Goal: Information Seeking & Learning: Learn about a topic

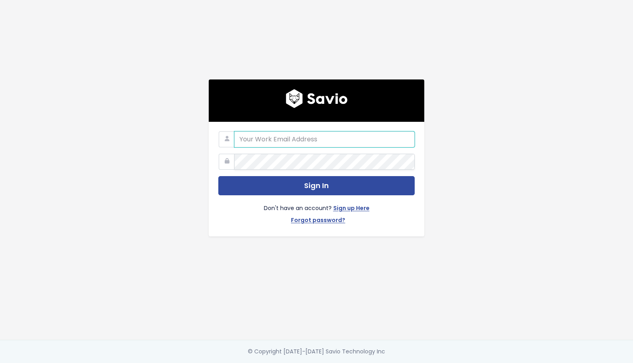
type input "[EMAIL_ADDRESS][DOMAIN_NAME]"
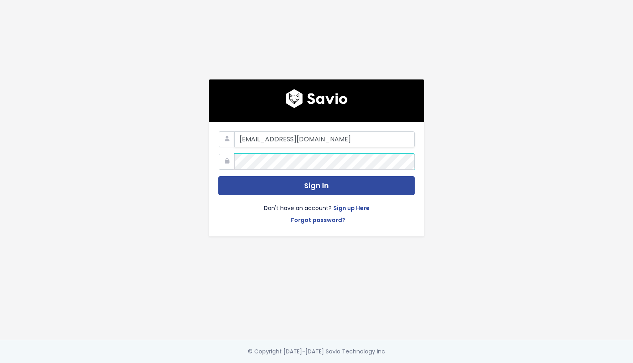
click at [317, 186] on button "Sign In" at bounding box center [316, 186] width 196 height 20
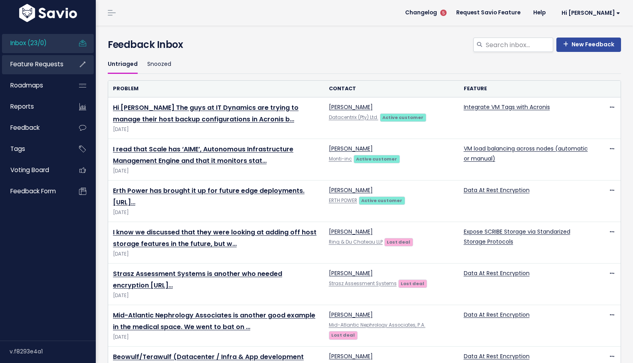
click at [46, 63] on span "Feature Requests" at bounding box center [36, 64] width 53 height 8
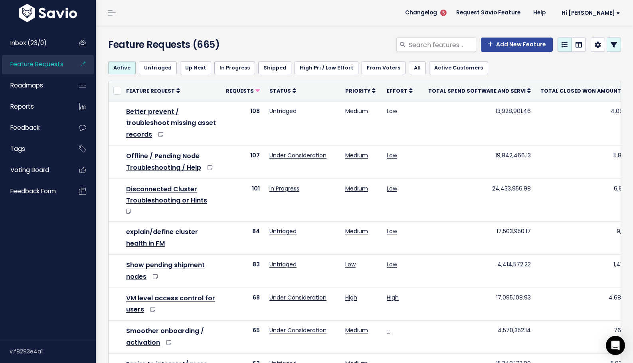
click at [617, 45] on icon at bounding box center [614, 45] width 6 height 6
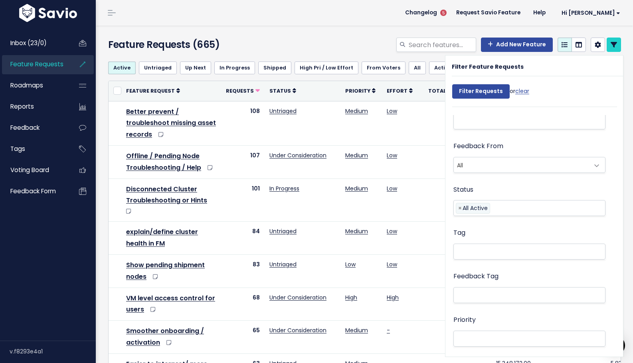
scroll to position [150, 0]
click at [501, 250] on li at bounding box center [528, 250] width 144 height 8
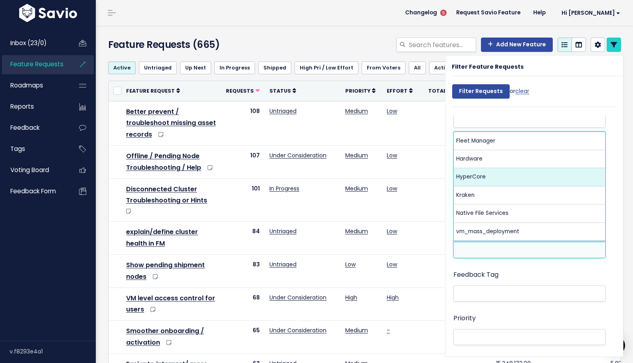
select select "3550"
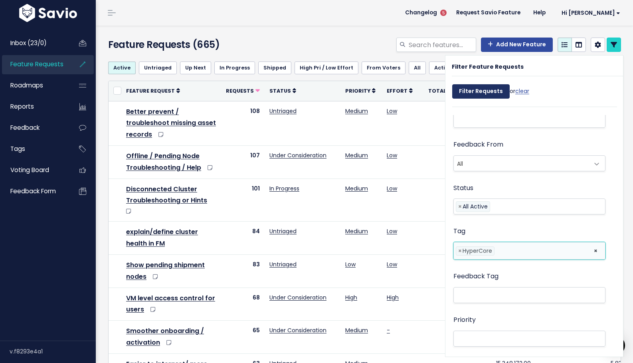
click at [480, 91] on input "Filter Requests" at bounding box center [481, 91] width 58 height 14
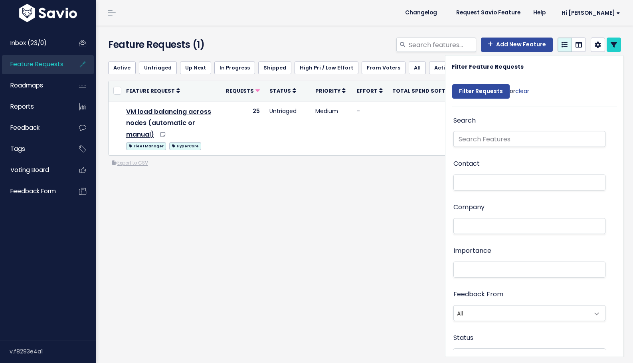
select select
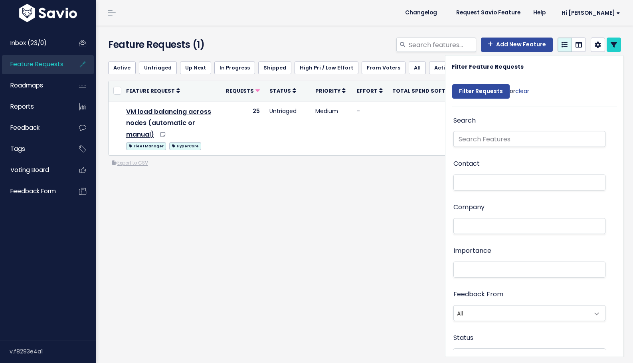
select select
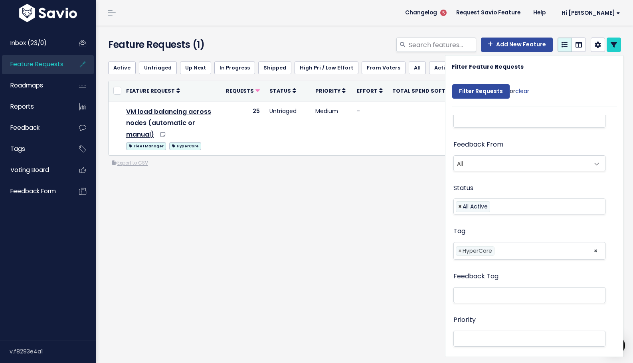
click at [458, 204] on span "×" at bounding box center [460, 207] width 4 height 10
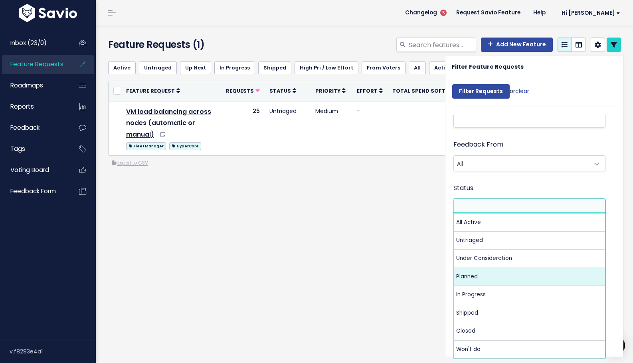
select select "PLANNED"
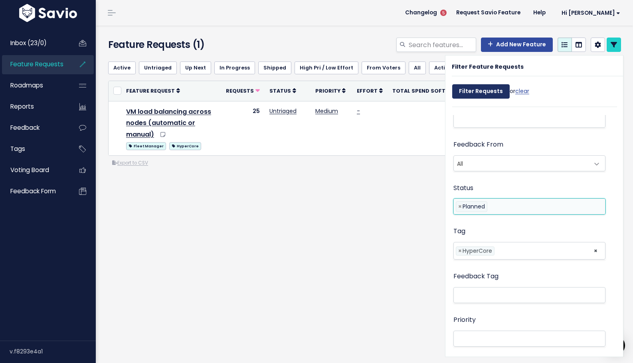
click at [478, 95] on input "Filter Requests" at bounding box center [481, 91] width 58 height 14
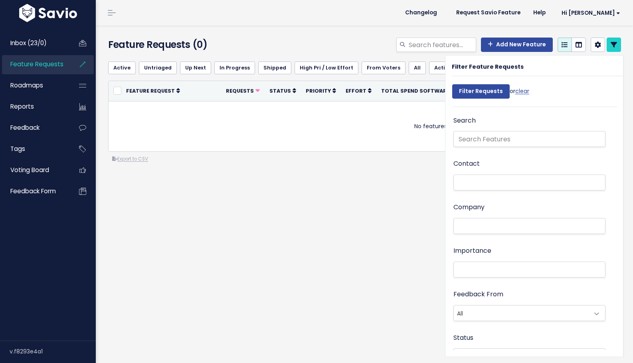
select select
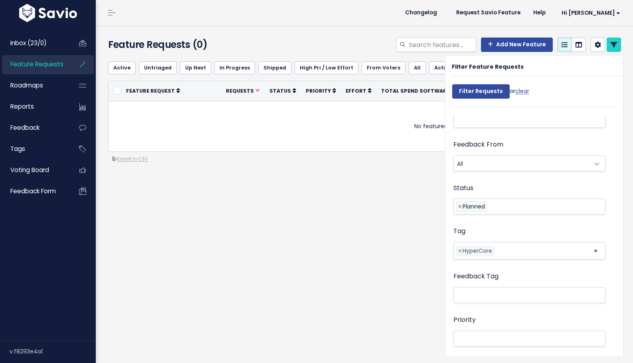
select select
click at [459, 203] on span "×" at bounding box center [460, 207] width 4 height 10
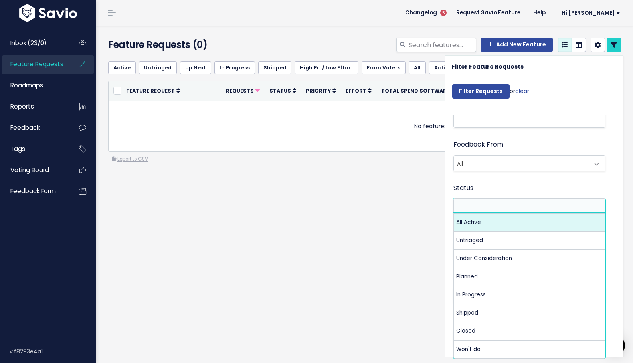
select select "ALL_ACTIVE"
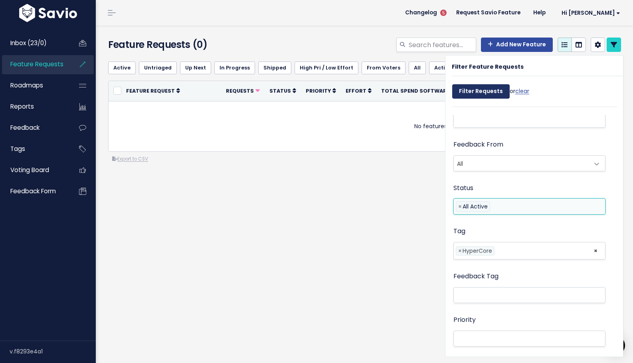
click at [475, 94] on input "Filter Requests" at bounding box center [481, 91] width 58 height 14
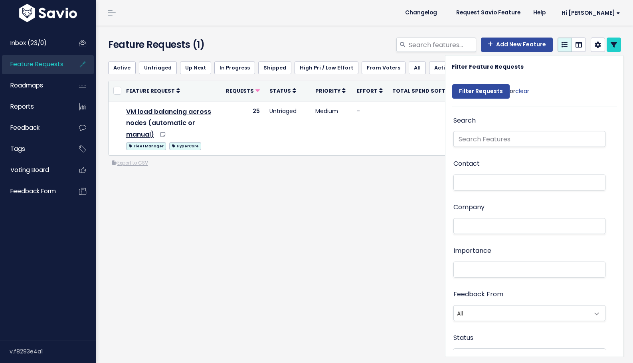
select select
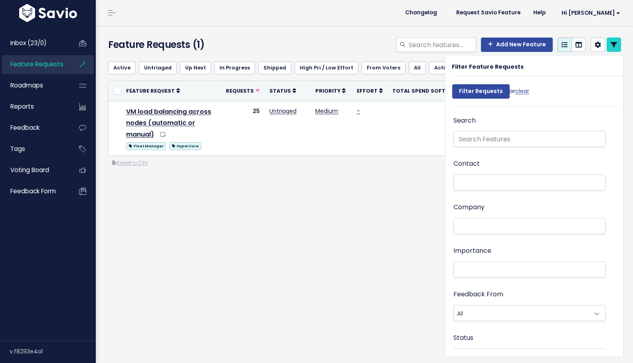
select select
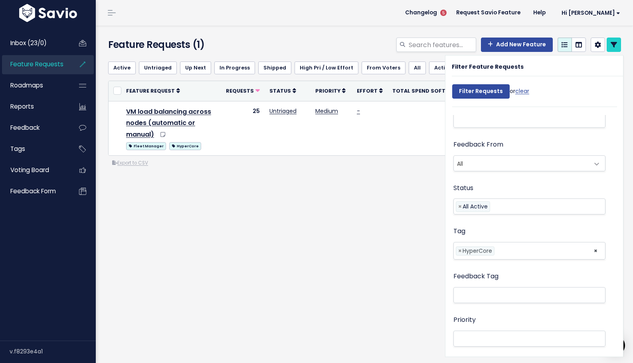
select select
click at [422, 227] on div "Active Untriaged Up Next In Progress Shipped High Pri / Low Effort From Voters …" at bounding box center [364, 143] width 525 height 177
click at [460, 204] on span "×" at bounding box center [460, 207] width 4 height 10
select select
click at [494, 93] on input "Filter Requests" at bounding box center [481, 91] width 58 height 14
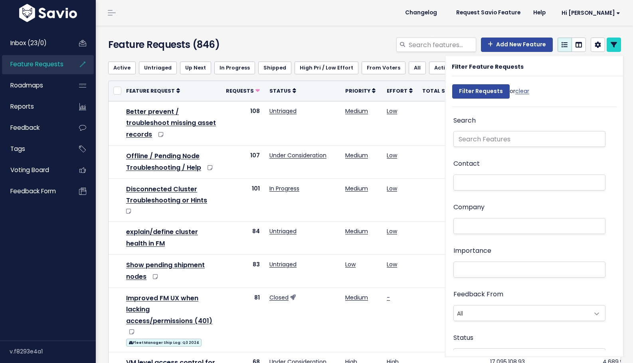
select select
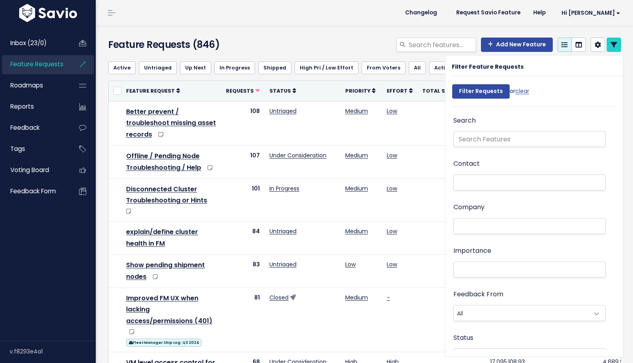
select select
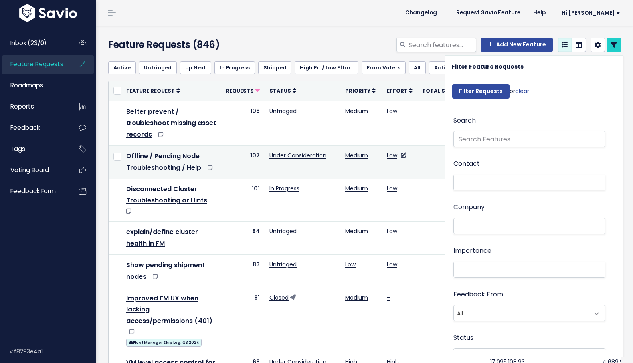
scroll to position [150, 0]
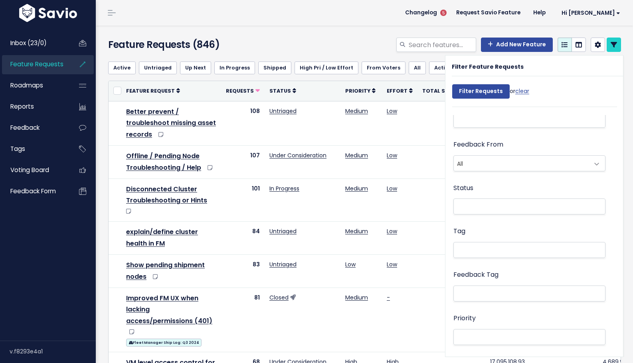
click at [611, 46] on icon at bounding box center [614, 45] width 6 height 6
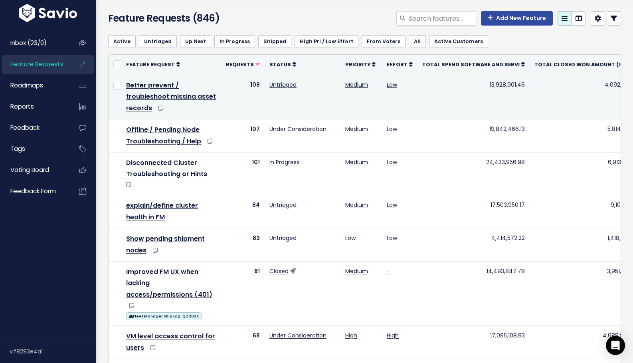
scroll to position [30, 0]
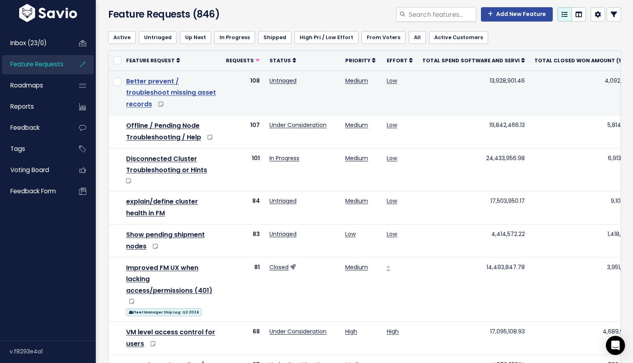
click at [152, 79] on link "Better prevent / troubleshoot missing asset records" at bounding box center [171, 93] width 90 height 32
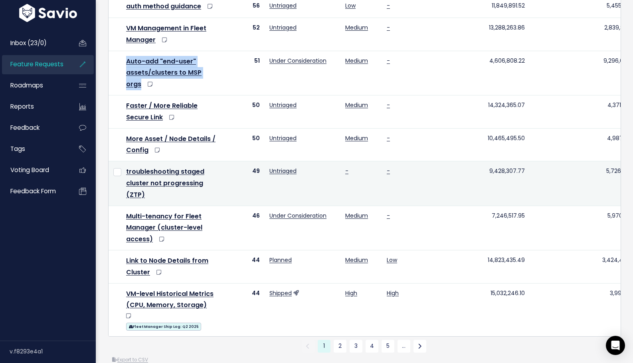
scroll to position [510, 0]
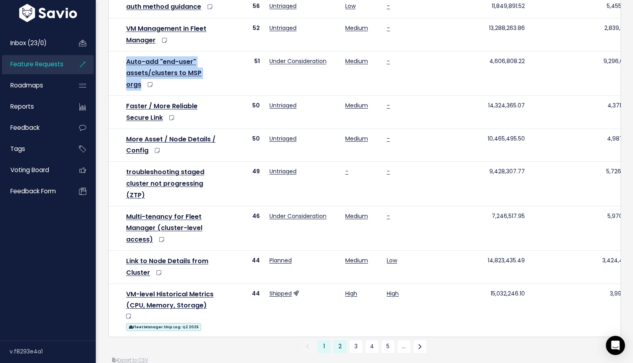
click at [339, 340] on link "2" at bounding box center [340, 346] width 13 height 13
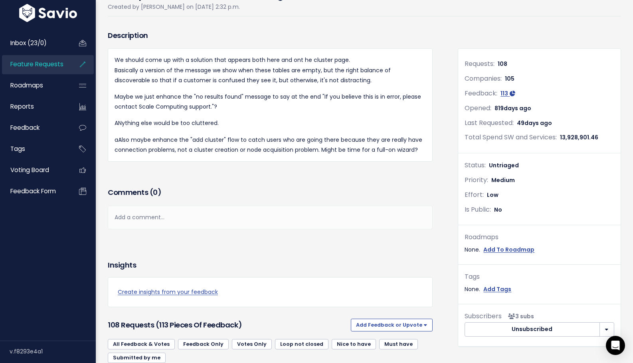
scroll to position [94, 0]
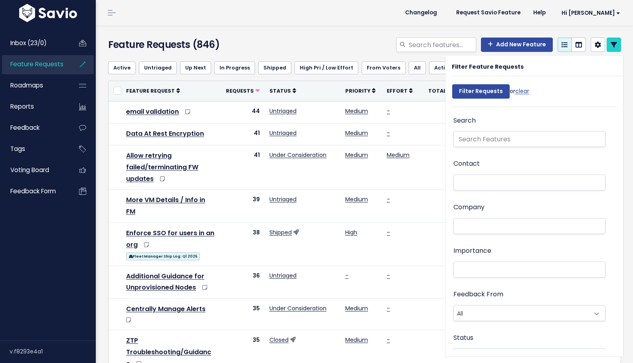
select select
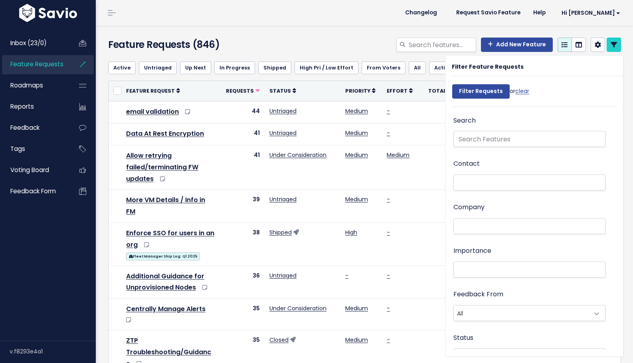
select select
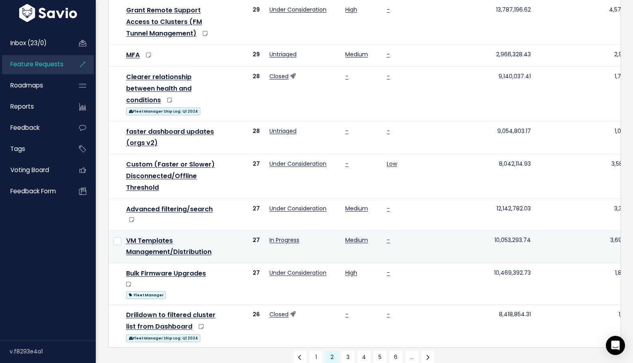
scroll to position [541, 0]
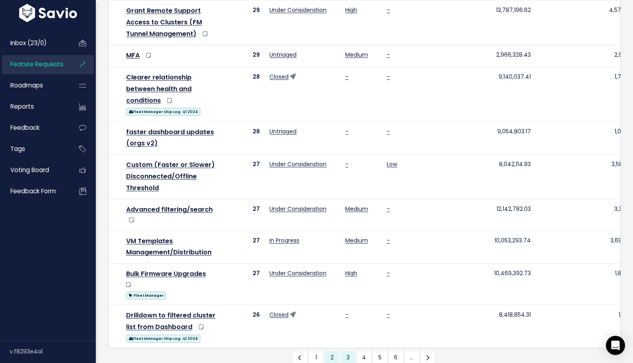
click at [348, 351] on link "3" at bounding box center [348, 357] width 13 height 13
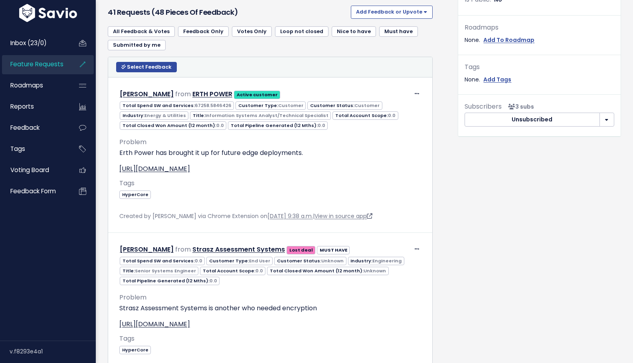
scroll to position [296, 0]
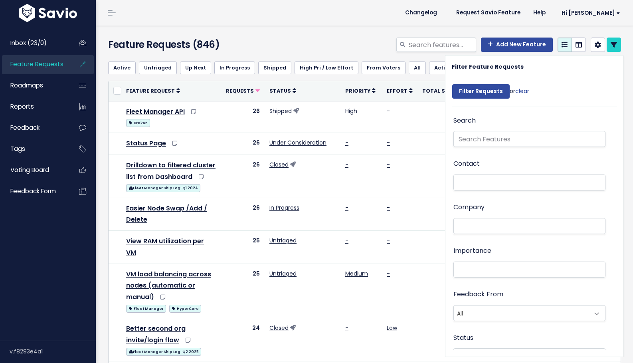
select select
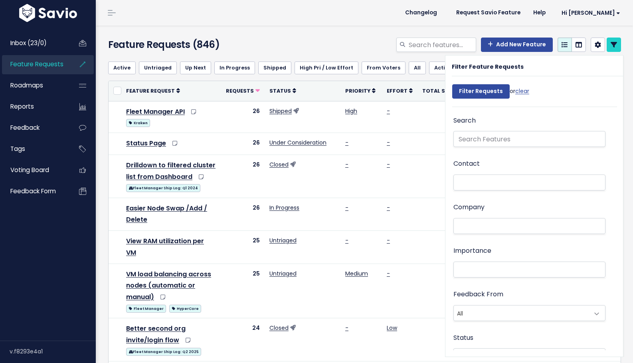
select select
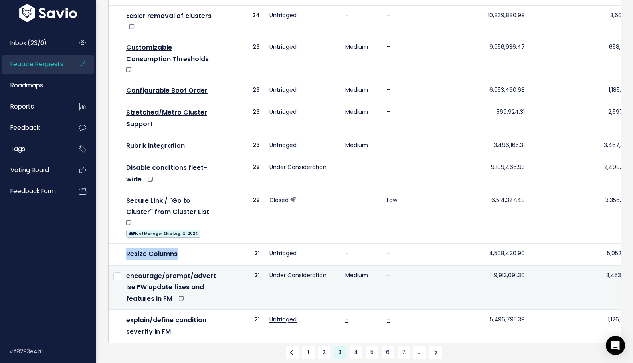
scroll to position [442, 0]
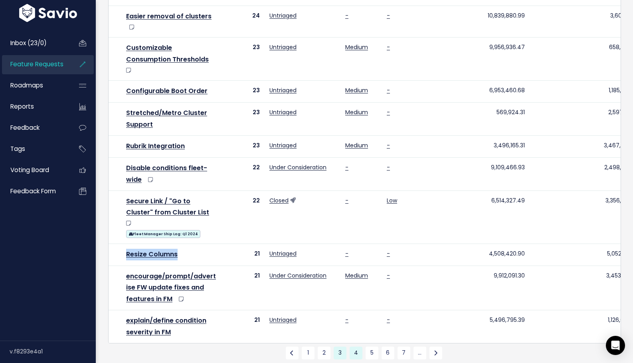
click at [358, 347] on link "4" at bounding box center [356, 353] width 13 height 13
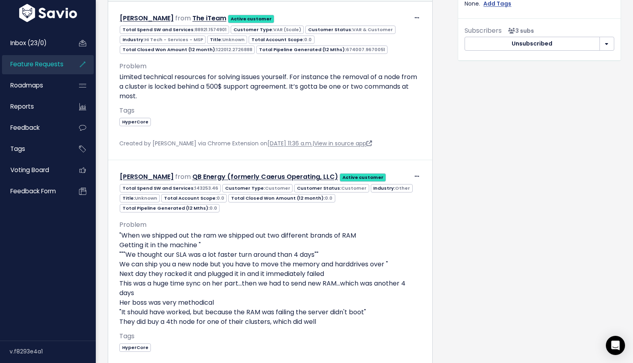
scroll to position [345, 0]
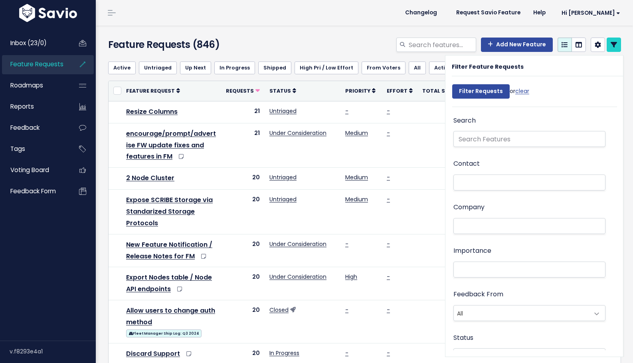
select select
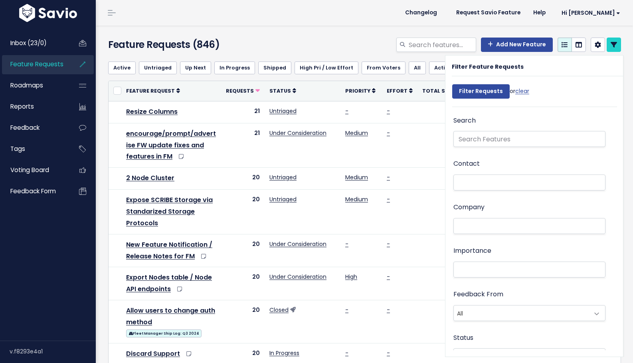
select select
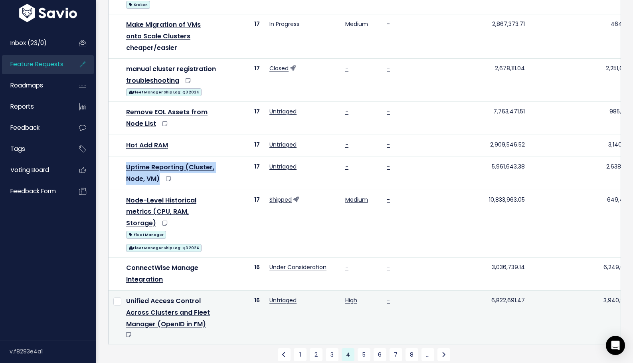
scroll to position [501, 0]
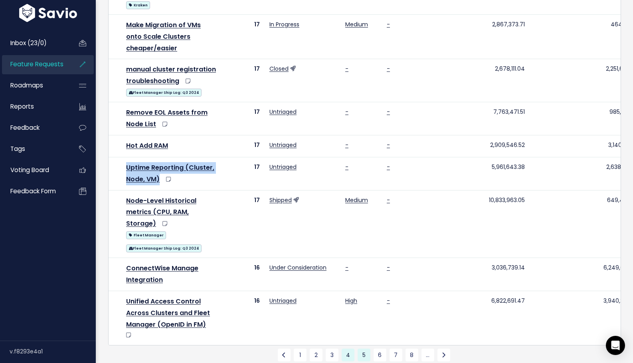
click at [364, 349] on link "5" at bounding box center [364, 355] width 13 height 13
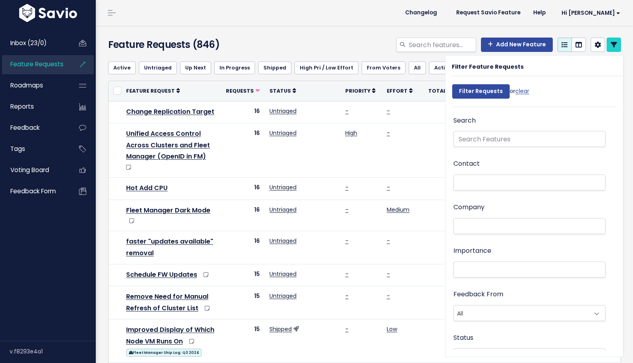
select select
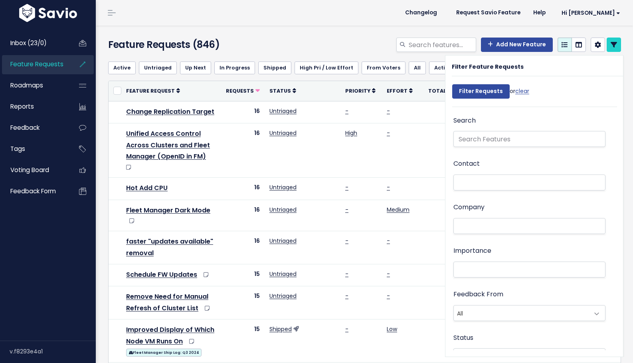
select select
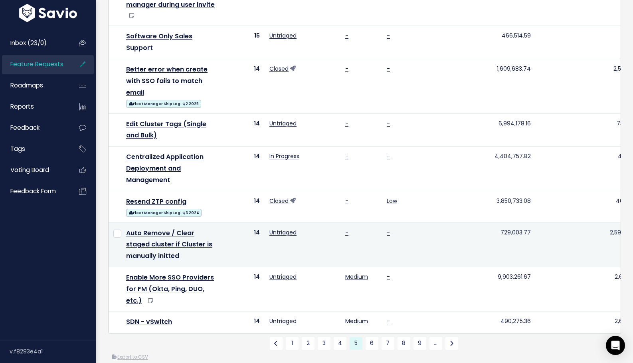
scroll to position [488, 0]
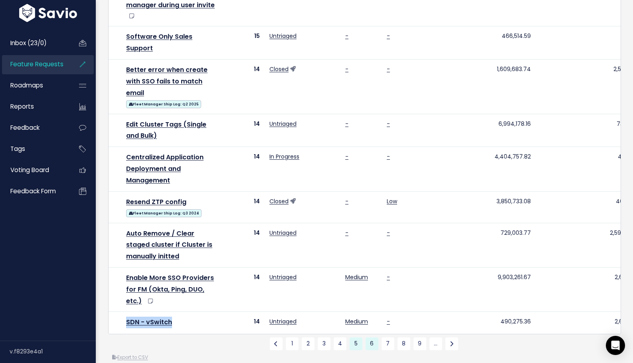
click at [367, 337] on link "6" at bounding box center [372, 343] width 13 height 13
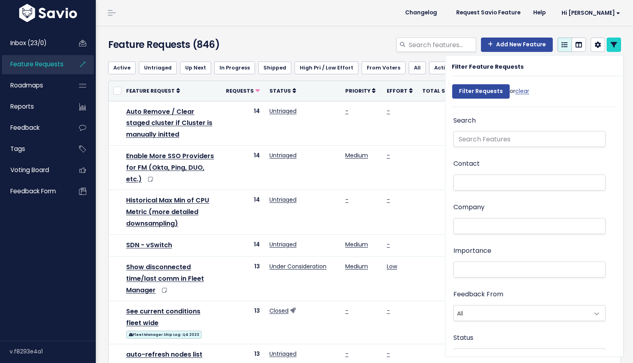
select select
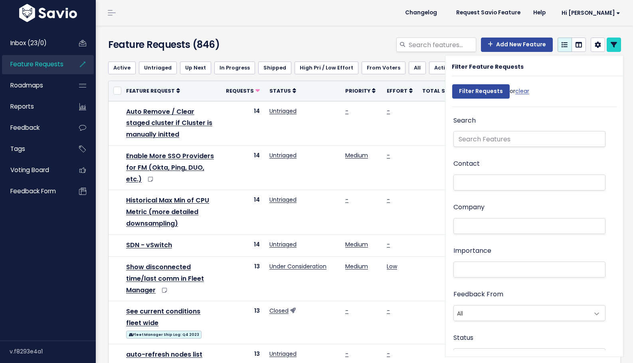
select select
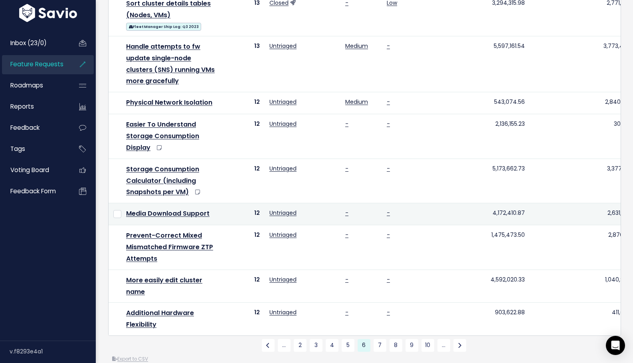
scroll to position [494, 0]
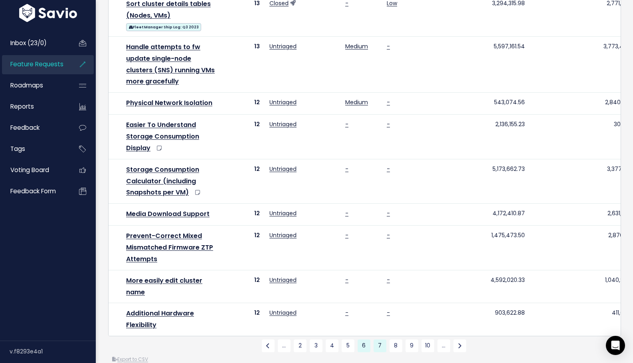
click at [378, 339] on link "7" at bounding box center [380, 345] width 13 height 13
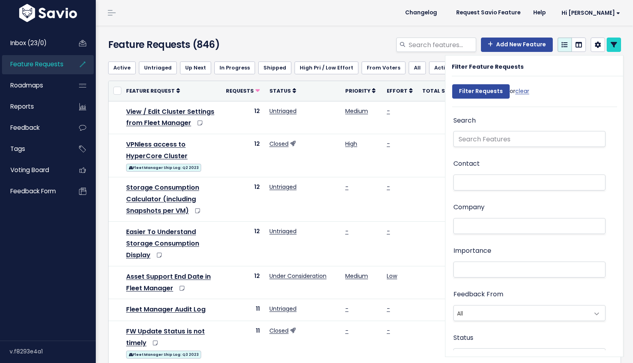
select select
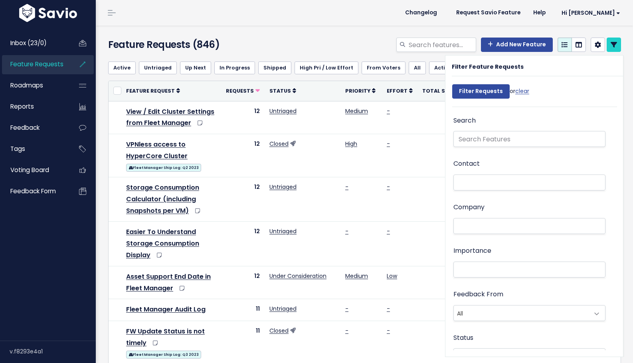
select select
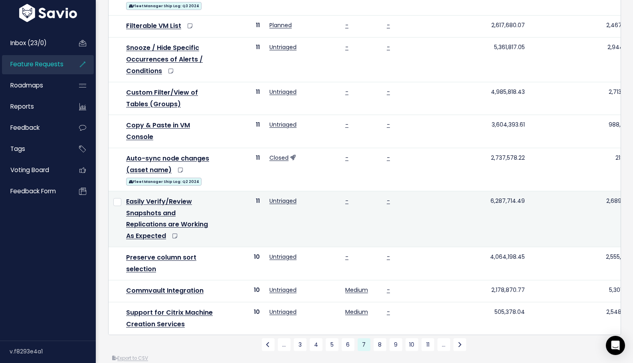
scroll to position [490, 0]
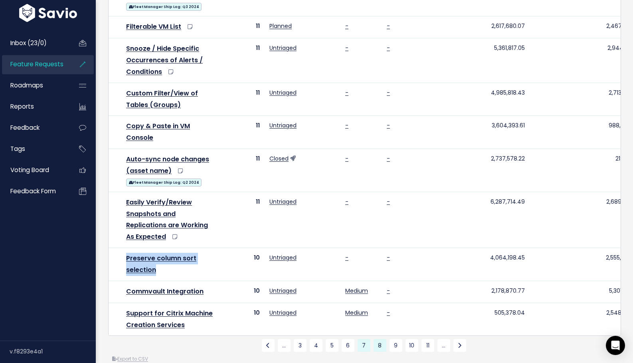
click at [378, 339] on link "8" at bounding box center [380, 345] width 13 height 13
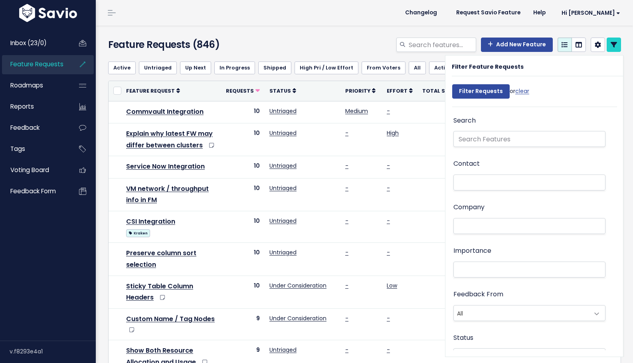
select select
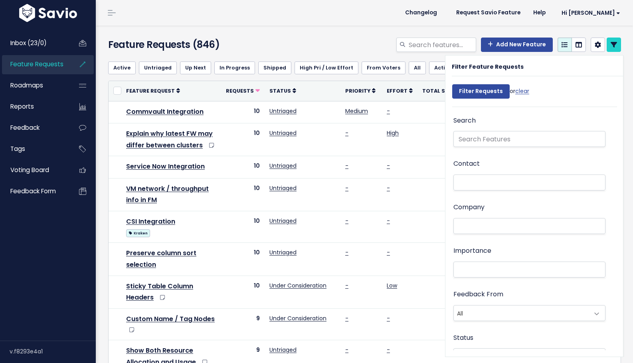
select select
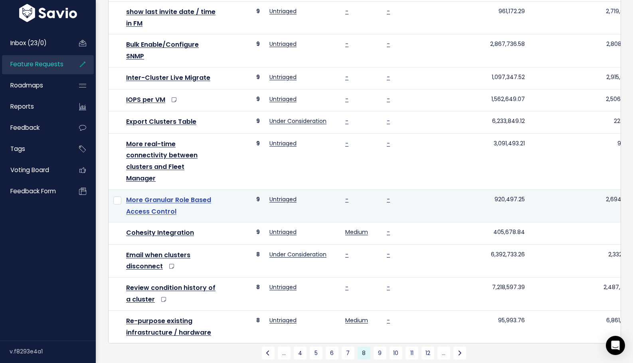
scroll to position [371, 0]
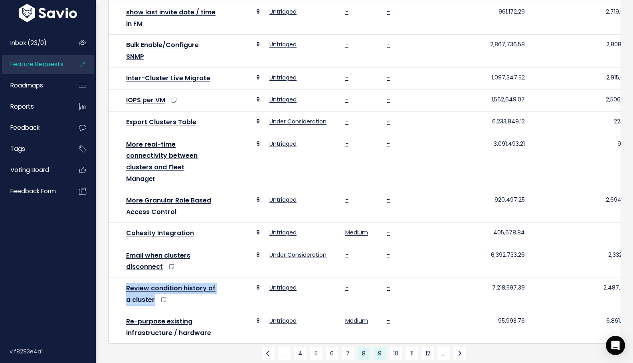
click at [383, 347] on link "9" at bounding box center [380, 353] width 13 height 13
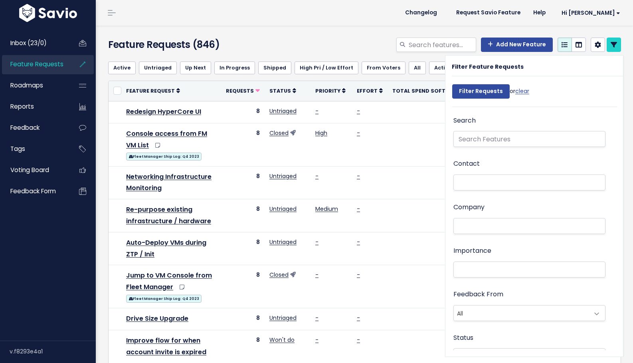
select select
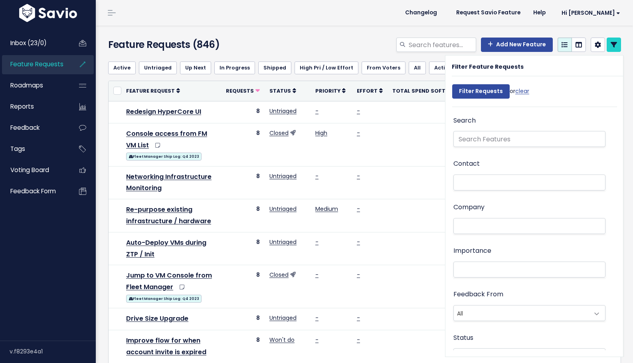
select select
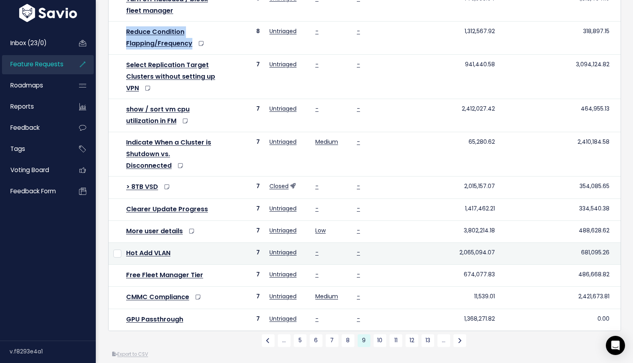
scroll to position [374, 0]
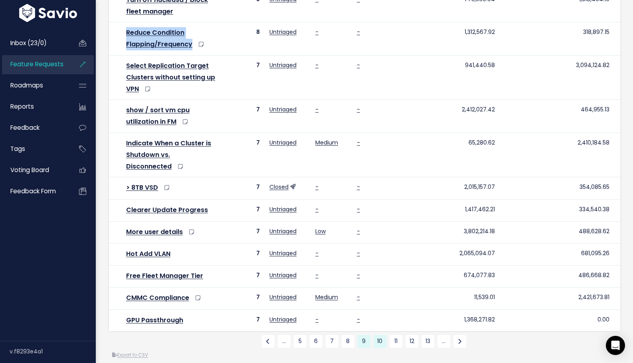
click at [385, 335] on link "10" at bounding box center [380, 341] width 13 height 13
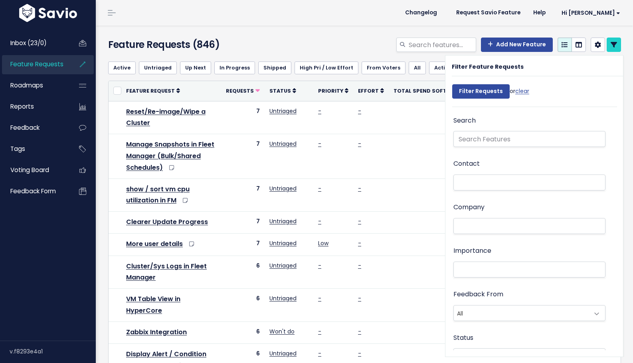
select select
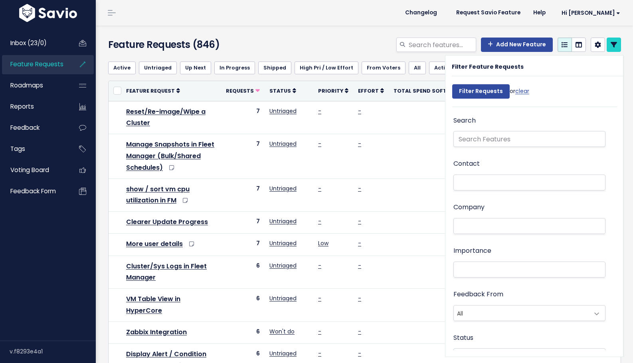
select select
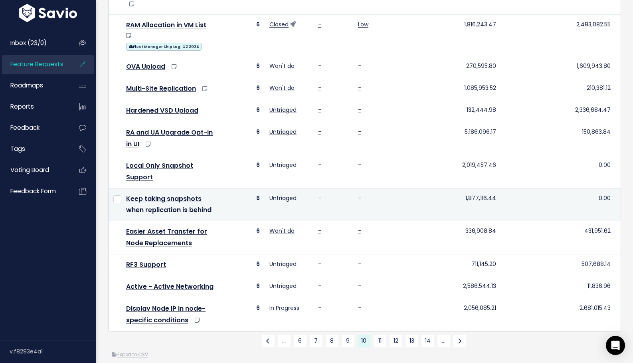
scroll to position [372, 0]
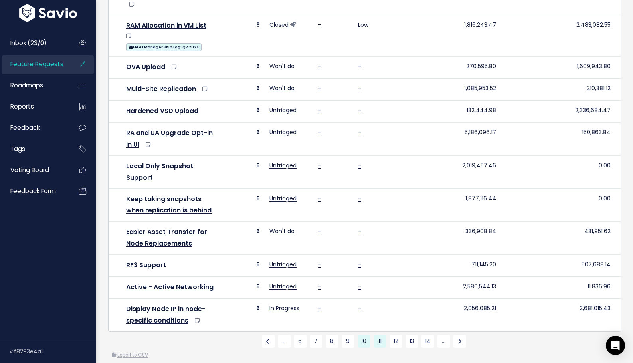
click at [379, 335] on link "11" at bounding box center [380, 341] width 13 height 13
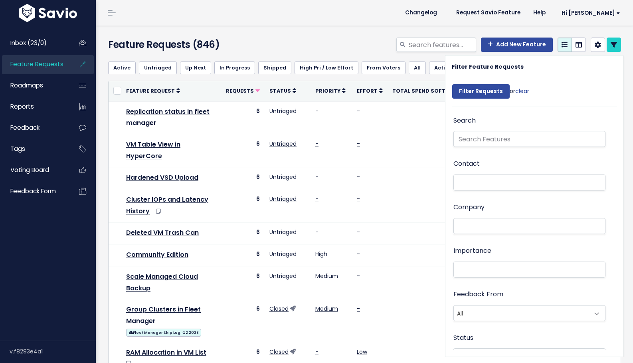
select select
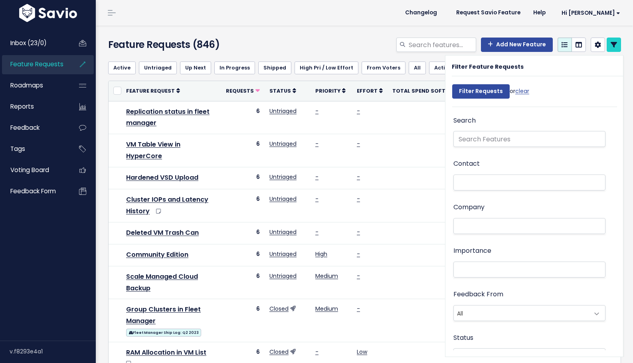
select select
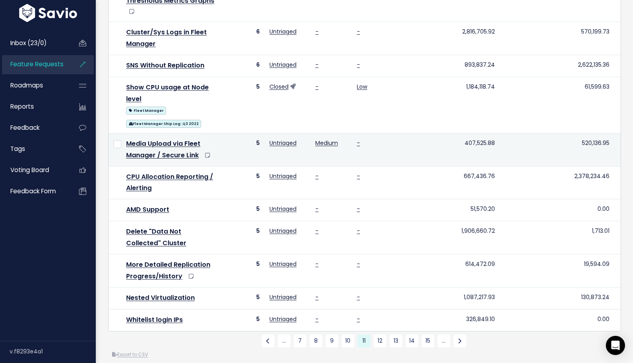
scroll to position [404, 0]
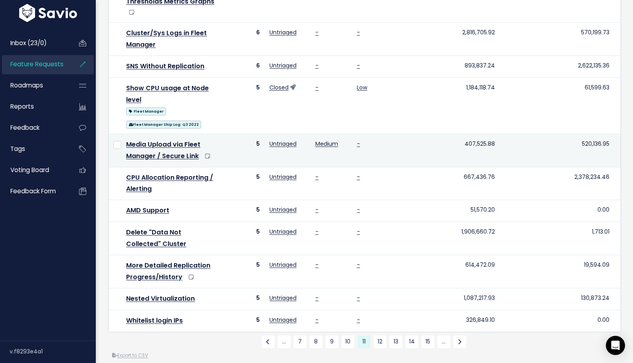
click at [381, 335] on link "12" at bounding box center [380, 341] width 13 height 13
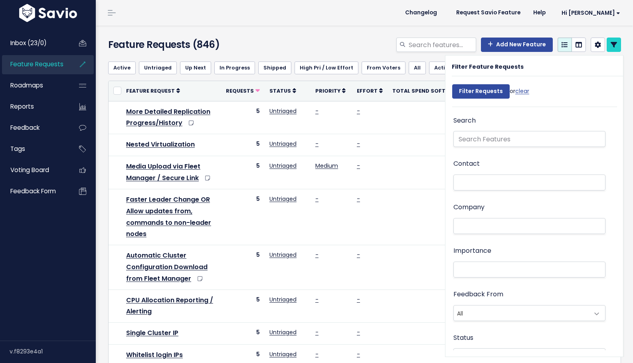
select select
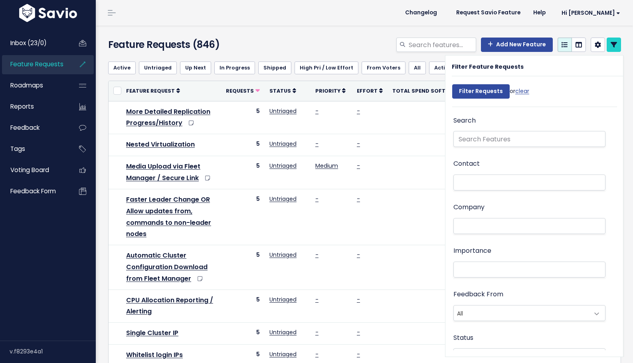
select select
click at [379, 332] on td "-" at bounding box center [370, 334] width 36 height 22
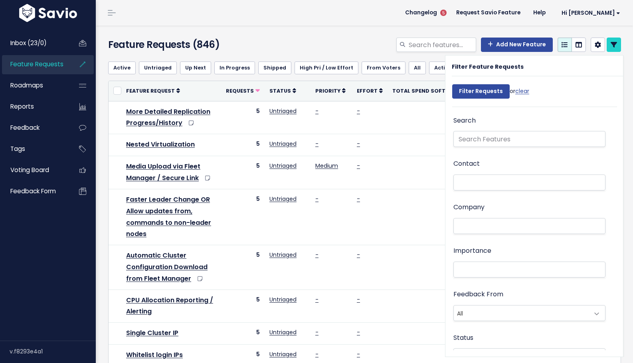
click at [364, 329] on icon at bounding box center [367, 332] width 6 height 6
click at [345, 345] on link "cancel" at bounding box center [341, 347] width 21 height 10
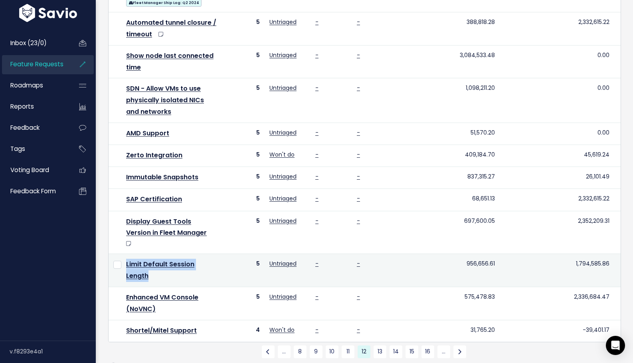
scroll to position [397, 0]
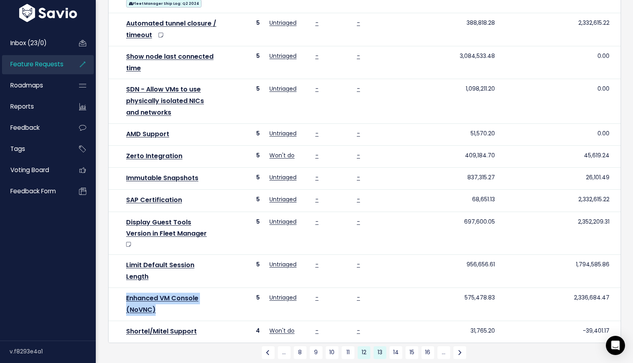
click at [383, 346] on link "13" at bounding box center [380, 352] width 13 height 13
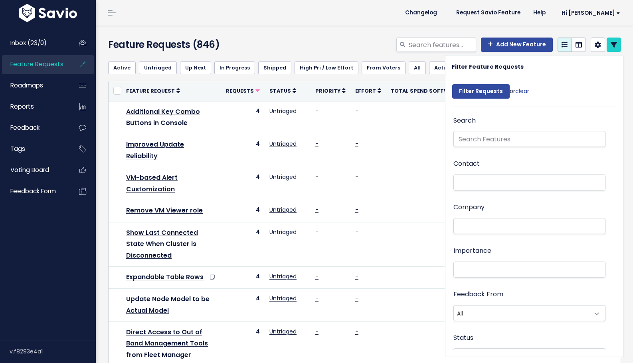
select select
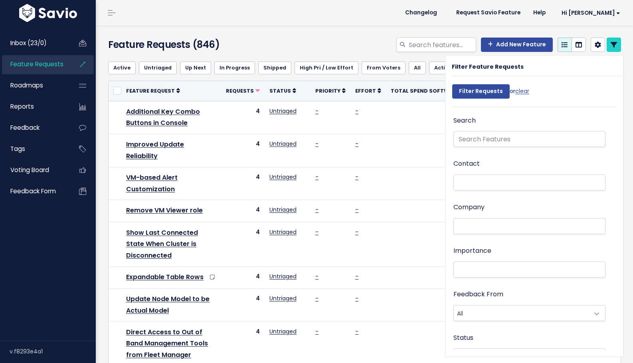
select select
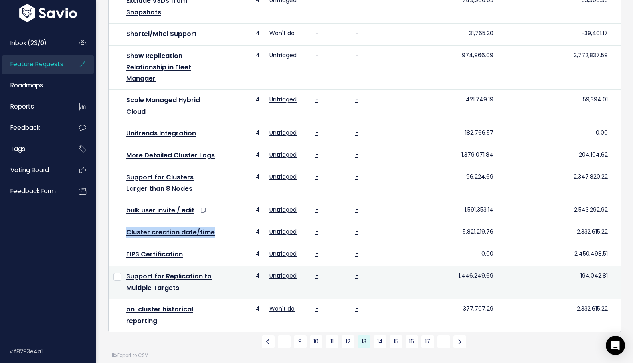
scroll to position [375, 0]
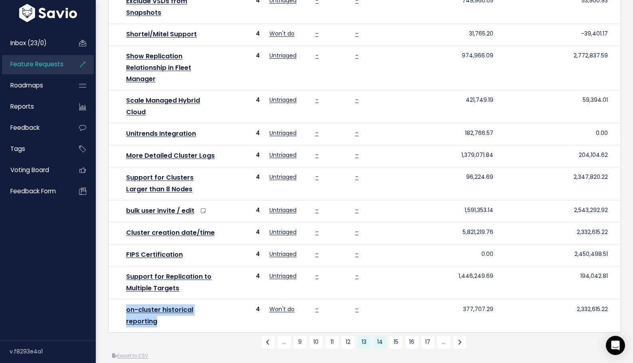
click at [381, 336] on link "14" at bounding box center [380, 342] width 13 height 13
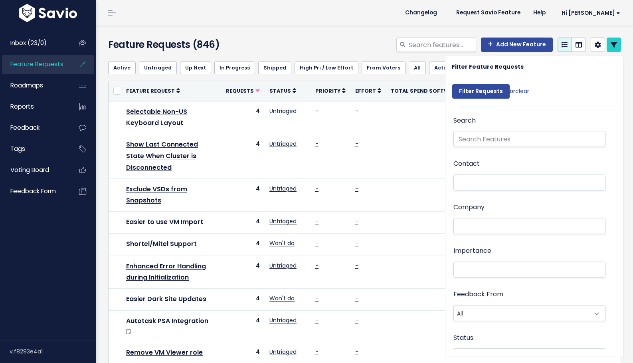
select select
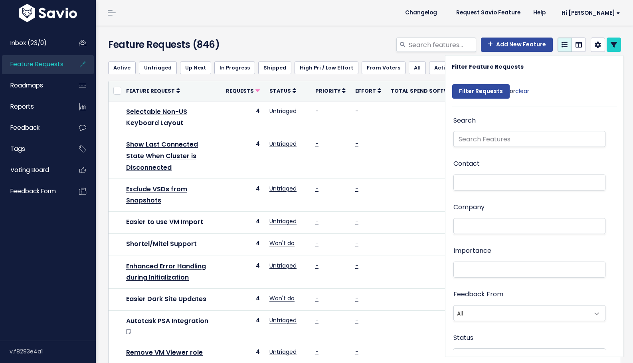
select select
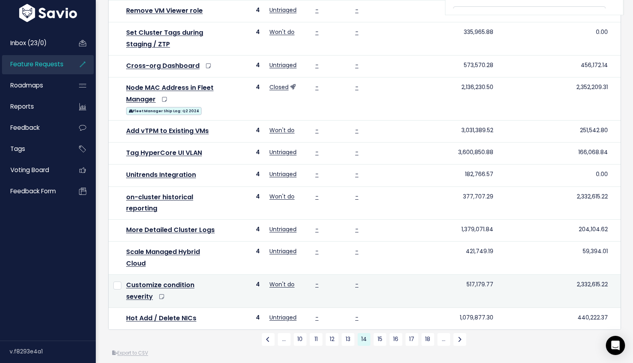
scroll to position [341, 0]
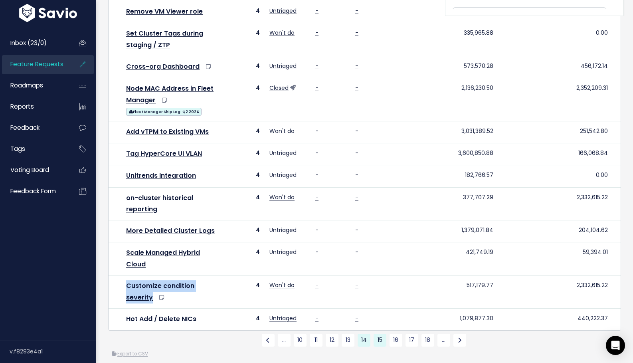
click at [377, 334] on link "15" at bounding box center [380, 340] width 13 height 13
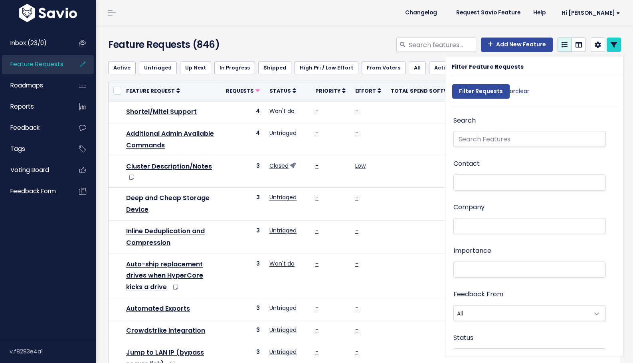
select select
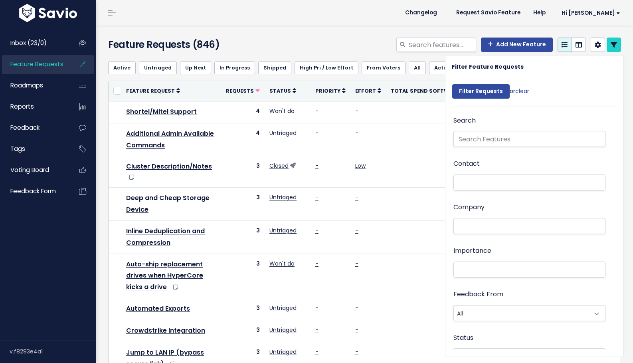
select select
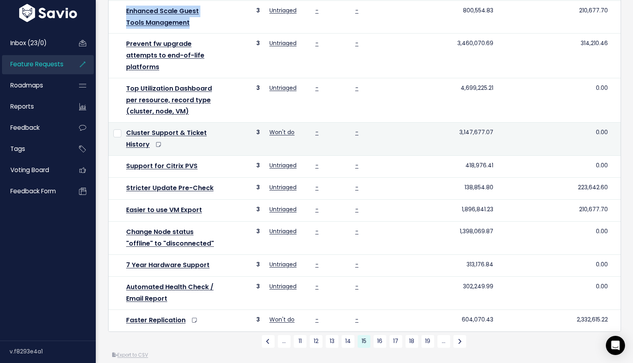
scroll to position [374, 0]
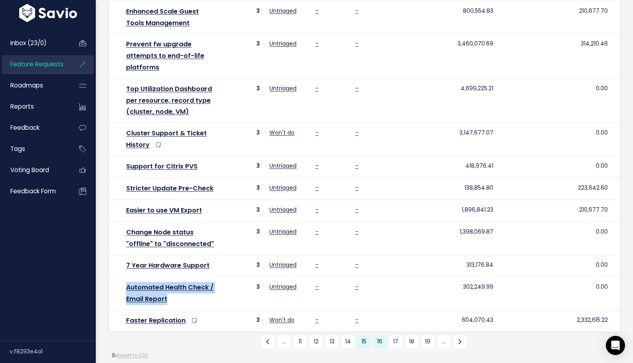
click at [378, 335] on link "16" at bounding box center [380, 341] width 13 height 13
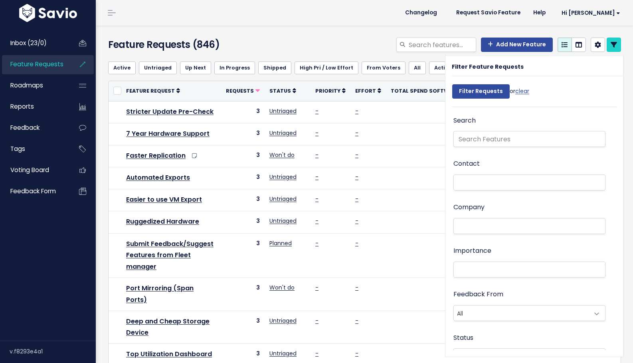
select select
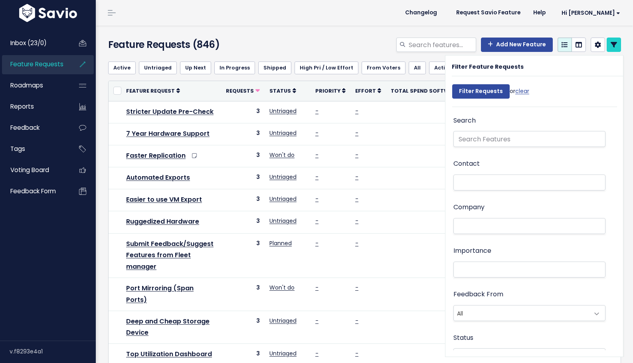
select select
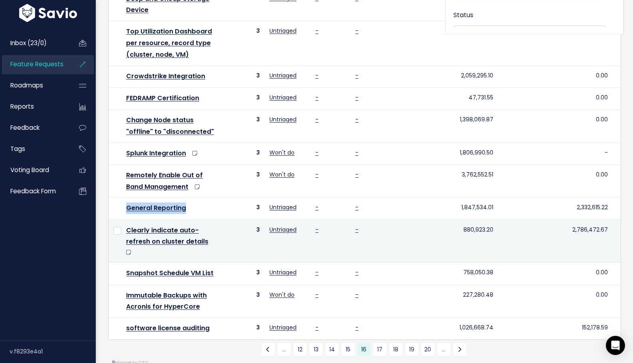
scroll to position [322, 0]
click at [379, 343] on link "17" at bounding box center [380, 349] width 13 height 13
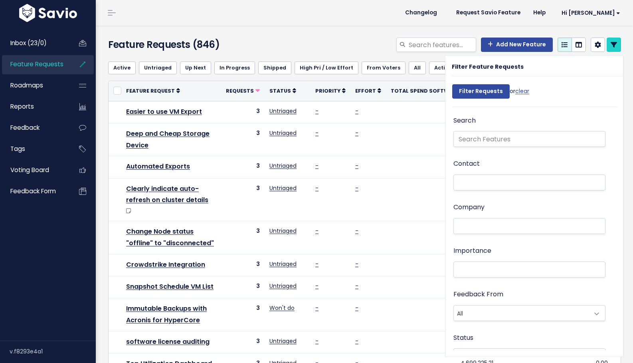
select select
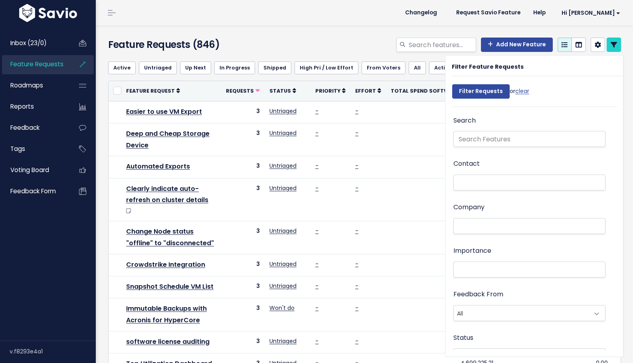
select select
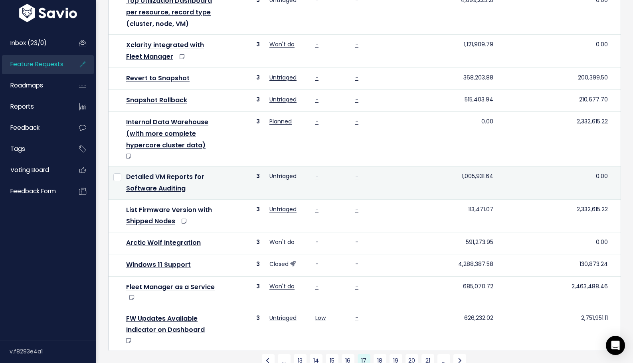
scroll to position [363, 0]
click at [378, 355] on link "18" at bounding box center [380, 361] width 13 height 13
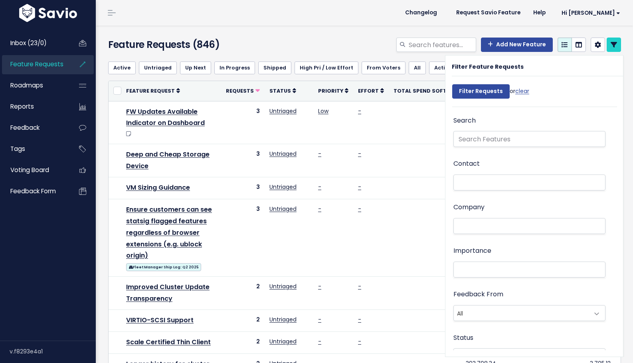
select select
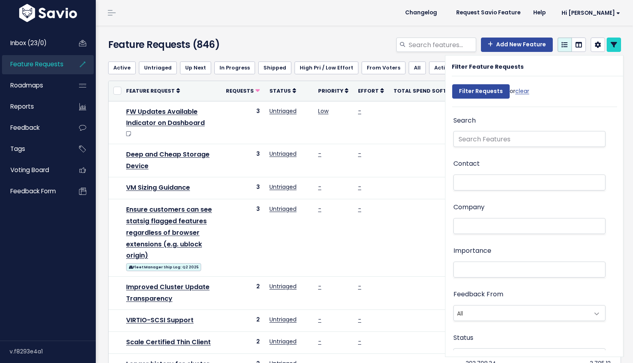
select select
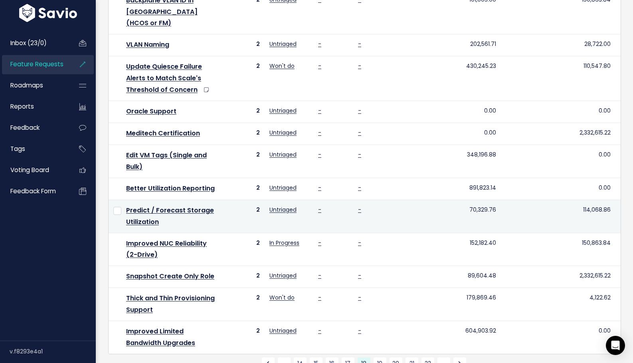
scroll to position [397, 0]
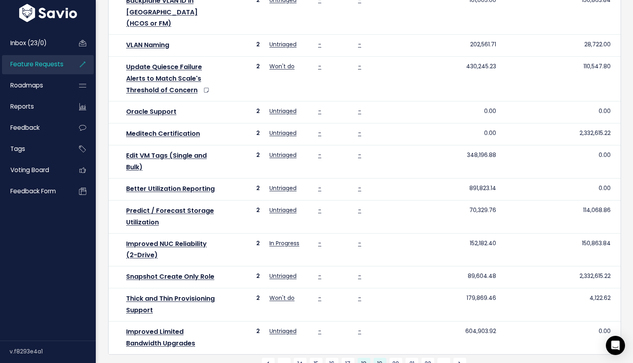
click at [382, 358] on link "19" at bounding box center [380, 364] width 13 height 13
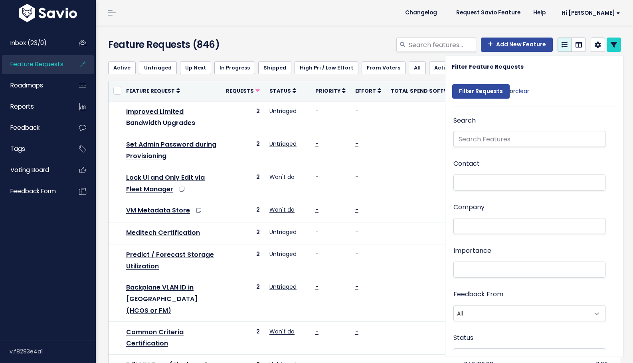
select select
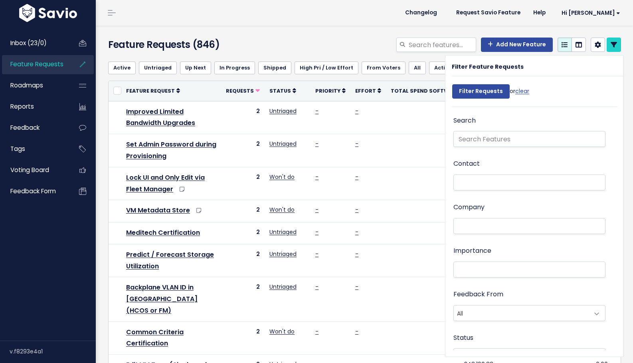
select select
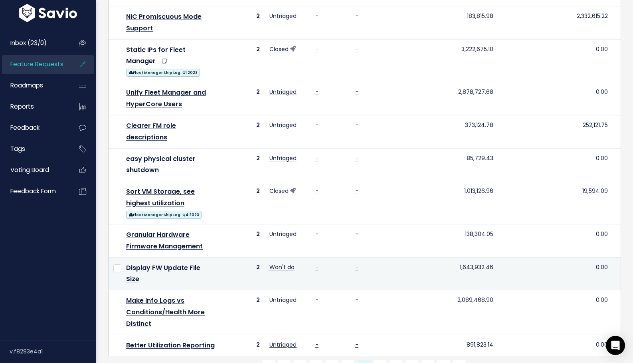
scroll to position [403, 0]
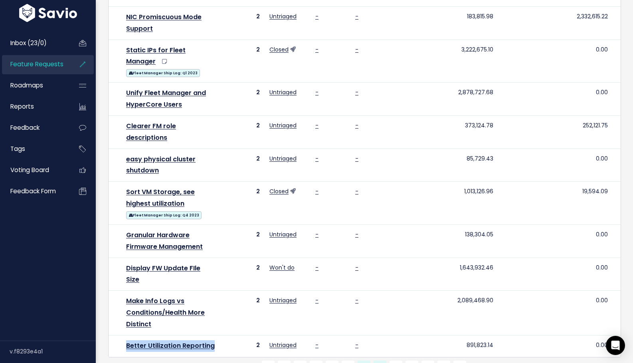
click at [379, 361] on link "20" at bounding box center [380, 367] width 13 height 13
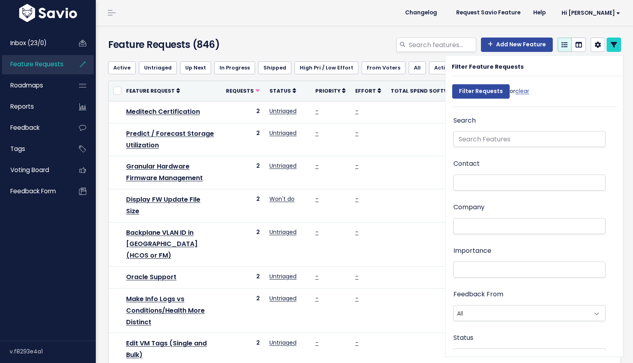
select select
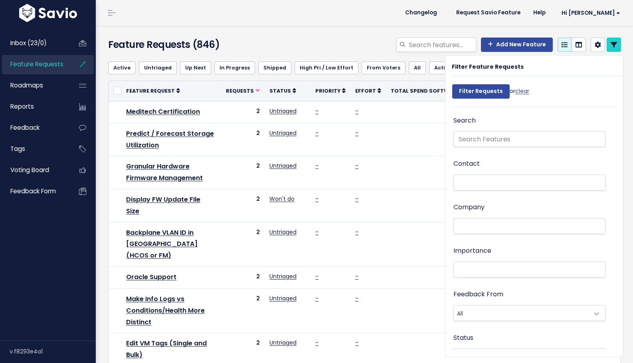
select select
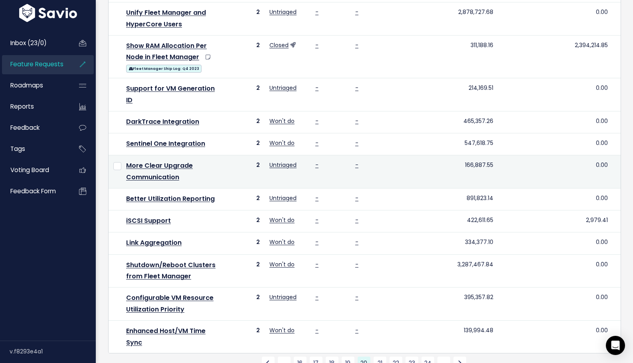
scroll to position [363, 0]
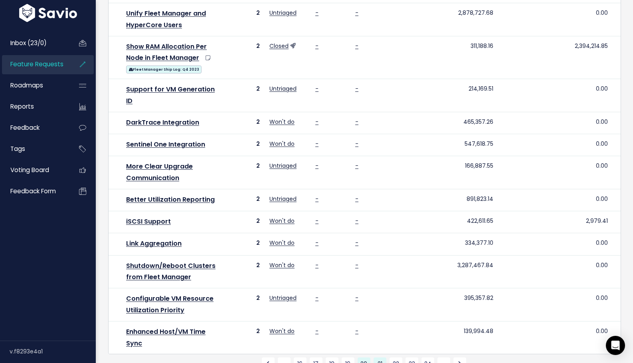
click at [379, 357] on link "21" at bounding box center [380, 363] width 13 height 13
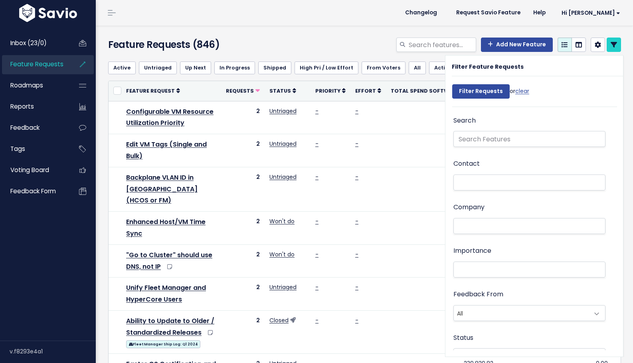
select select
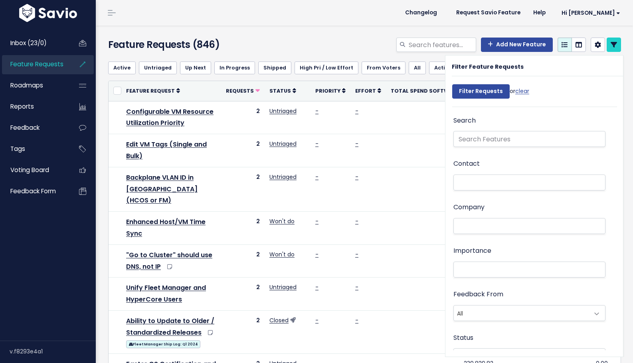
select select
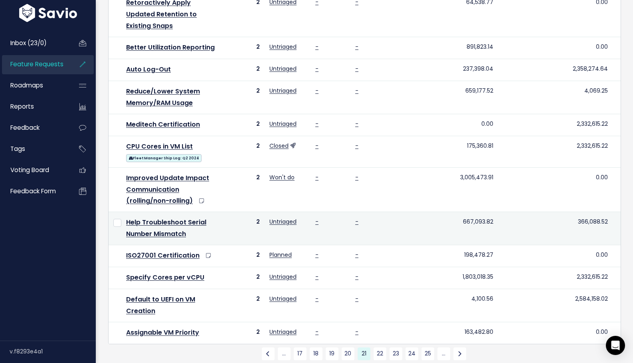
scroll to position [394, 0]
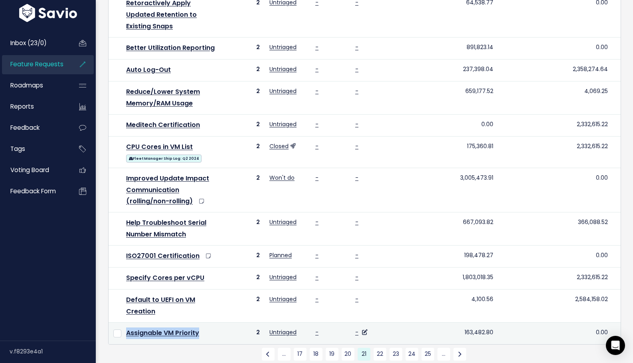
click at [381, 348] on link "22" at bounding box center [380, 354] width 13 height 13
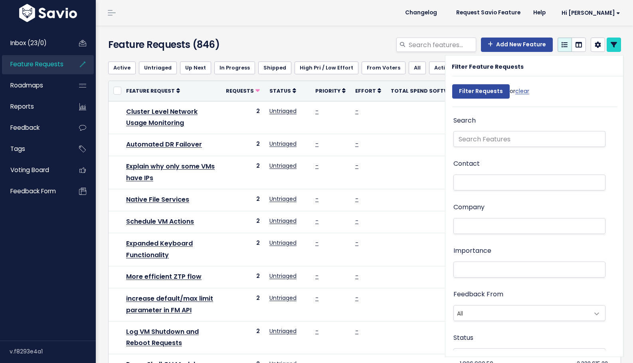
select select
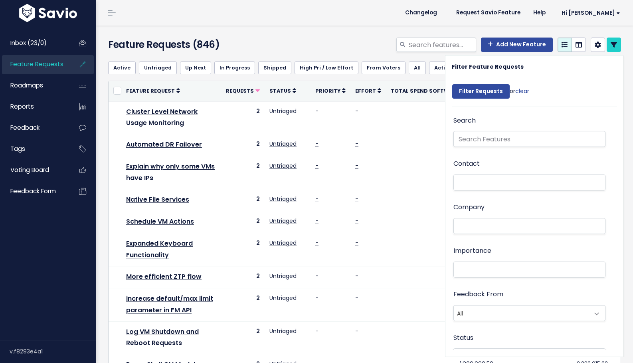
select select
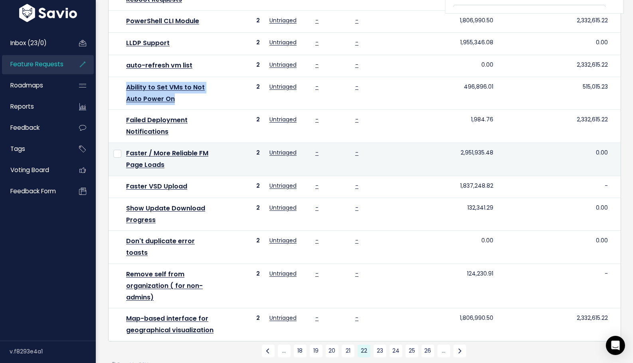
scroll to position [343, 0]
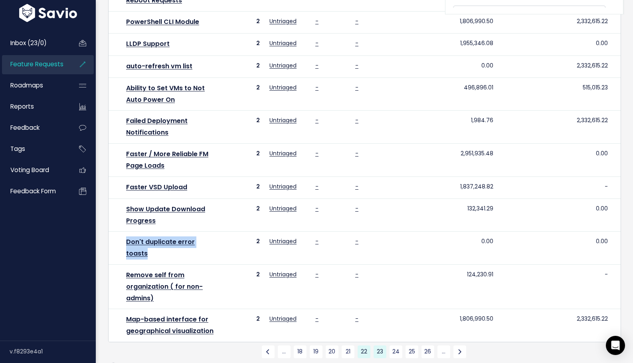
click at [380, 345] on link "23" at bounding box center [380, 351] width 13 height 13
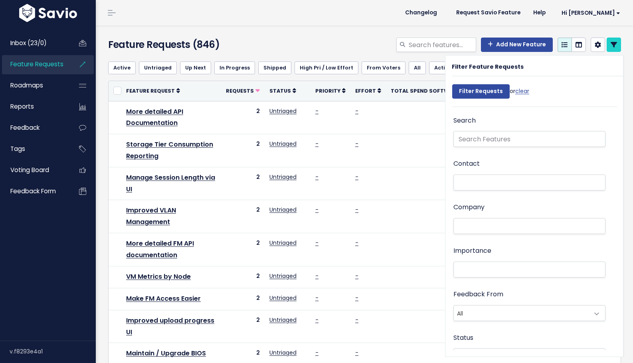
select select
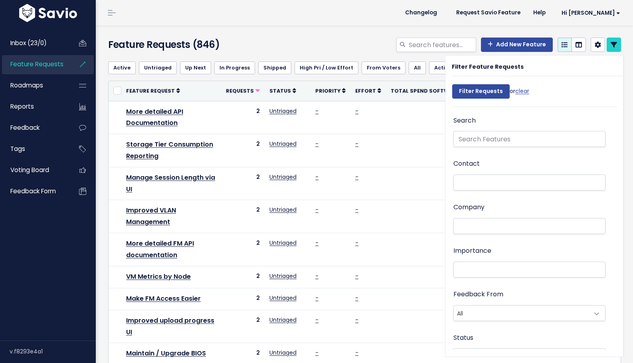
select select
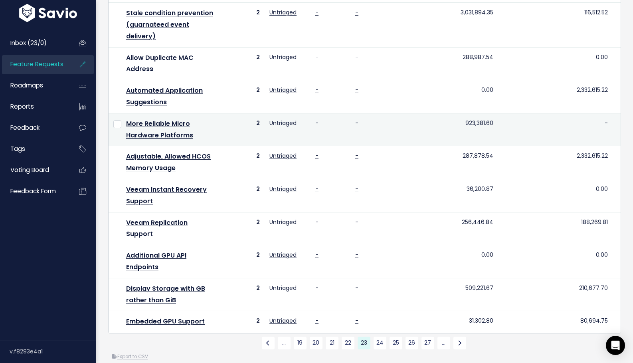
scroll to position [395, 0]
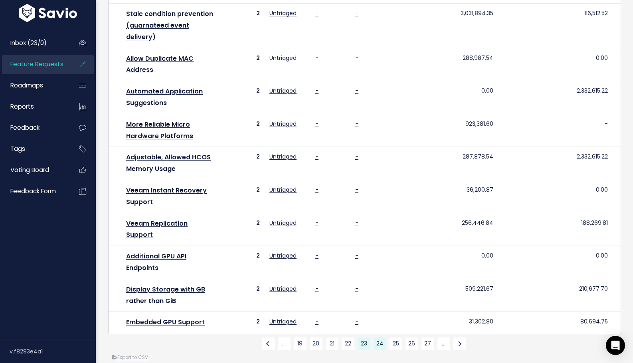
click at [378, 337] on link "24" at bounding box center [380, 343] width 13 height 13
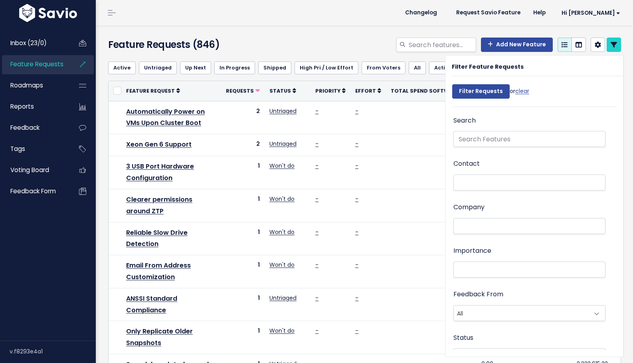
select select
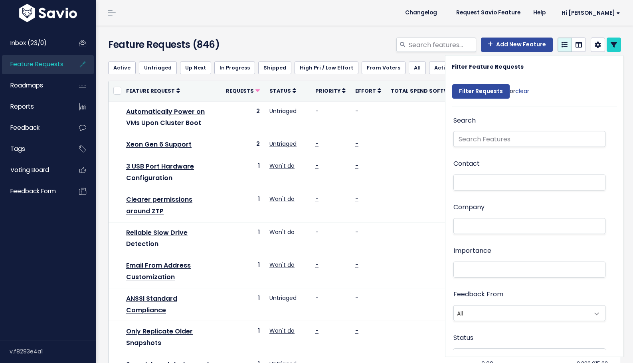
select select
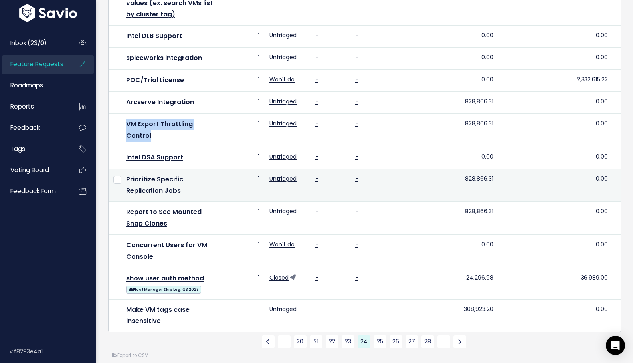
scroll to position [373, 0]
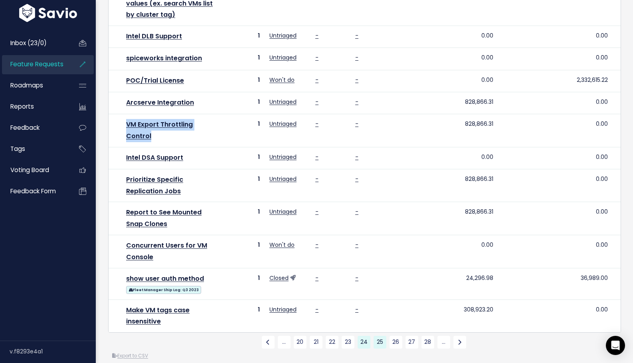
click at [380, 336] on link "25" at bounding box center [380, 342] width 13 height 13
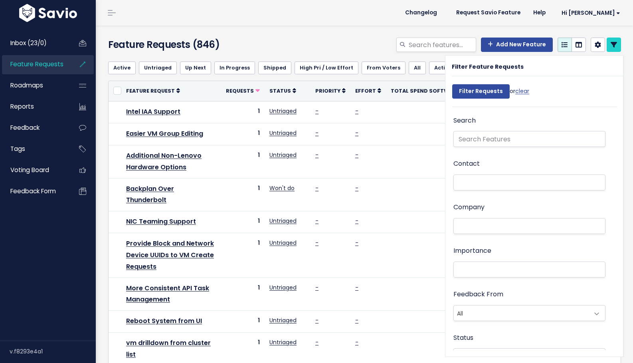
select select
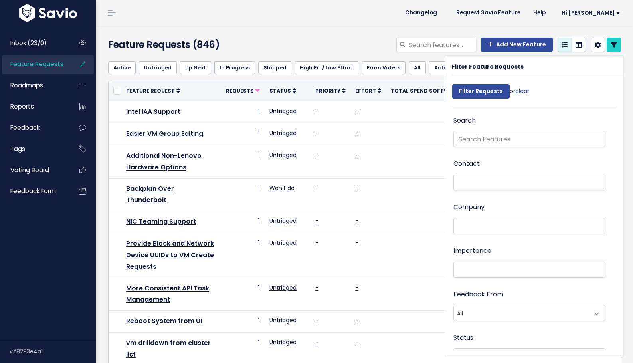
select select
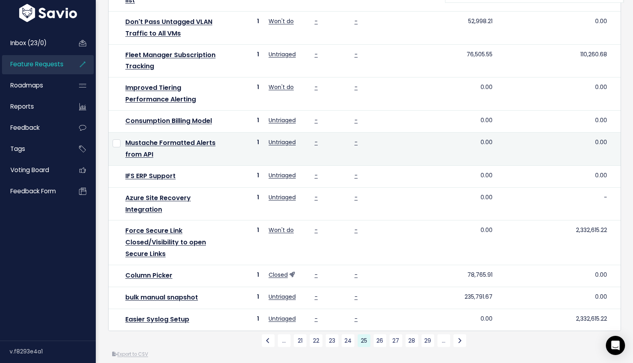
scroll to position [354, 0]
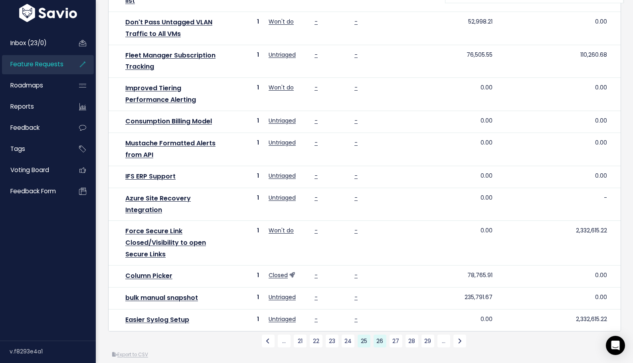
click at [382, 335] on link "26" at bounding box center [380, 341] width 13 height 13
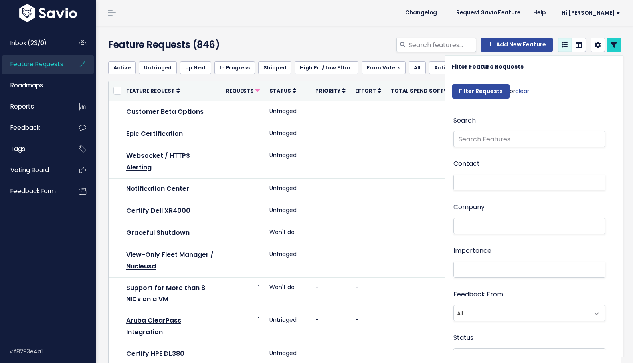
select select
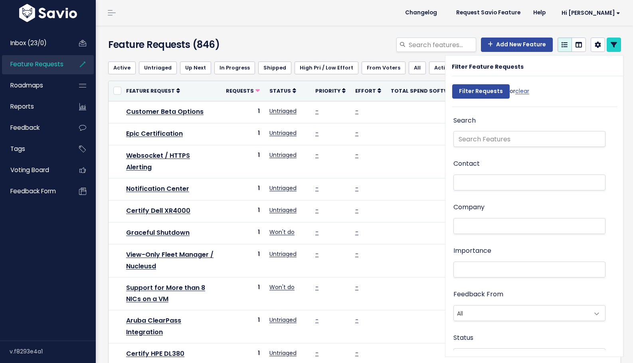
select select
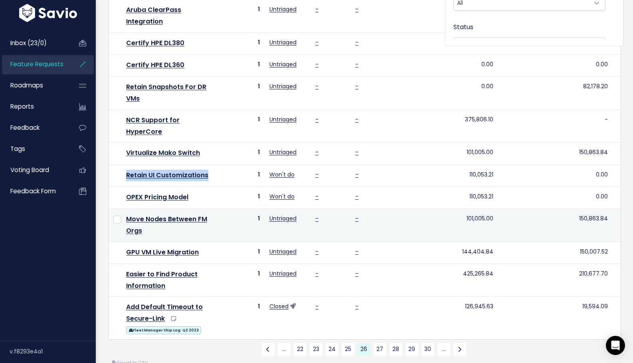
scroll to position [310, 0]
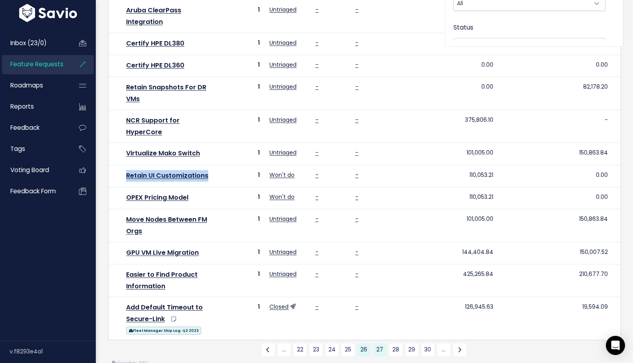
click at [382, 343] on link "27" at bounding box center [380, 349] width 13 height 13
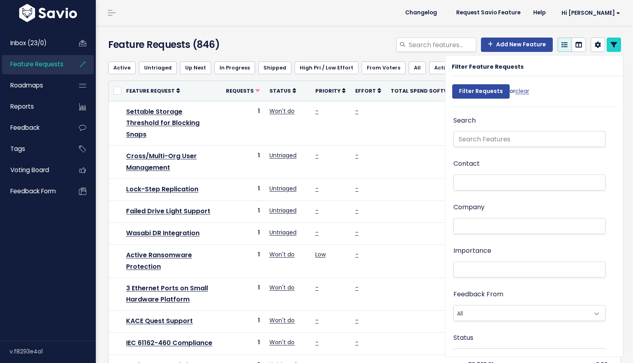
select select
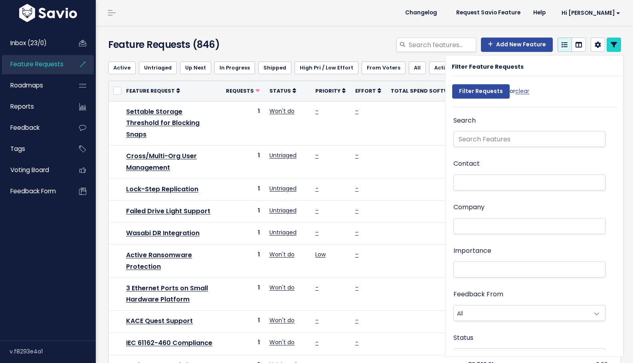
select select
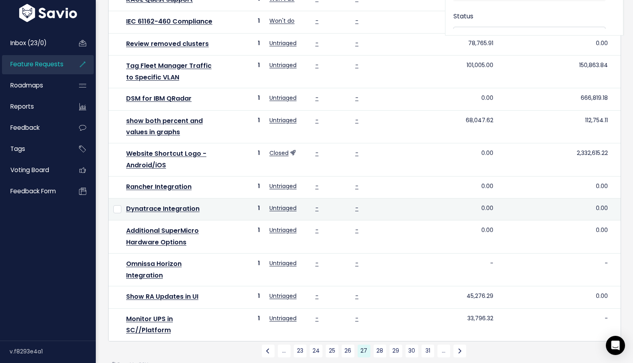
scroll to position [321, 0]
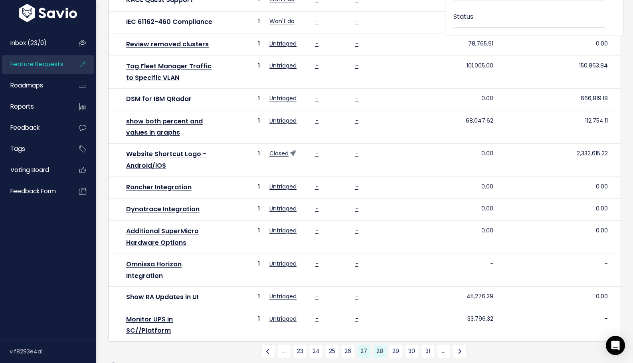
click at [381, 345] on link "28" at bounding box center [380, 351] width 13 height 13
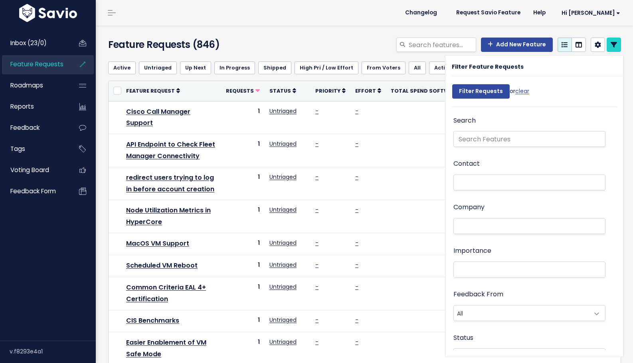
select select
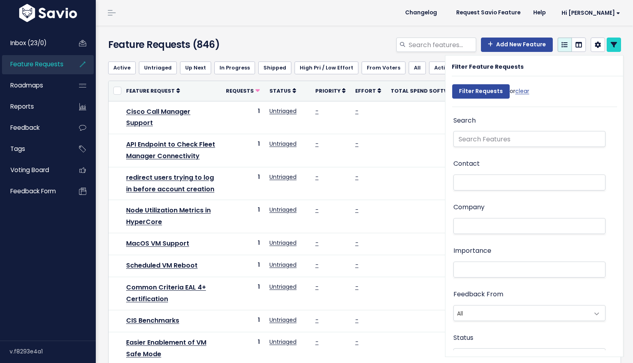
select select
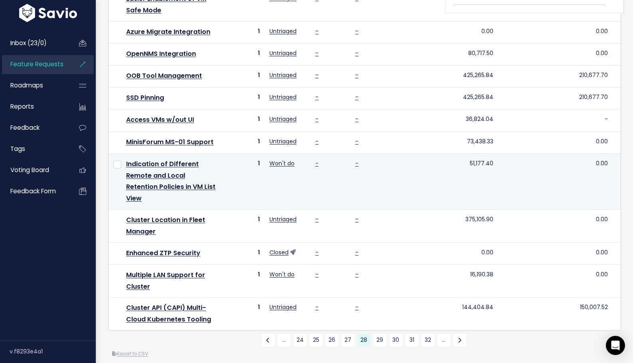
scroll to position [343, 0]
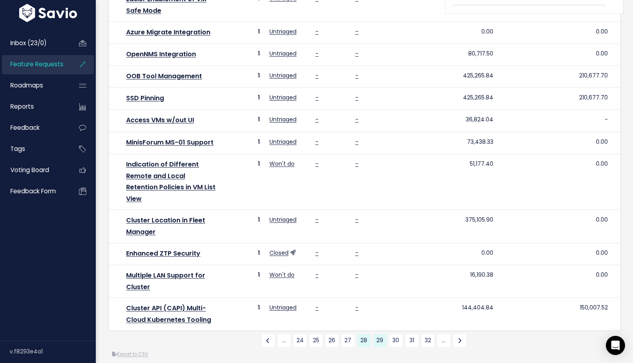
click at [380, 334] on link "29" at bounding box center [380, 340] width 13 height 13
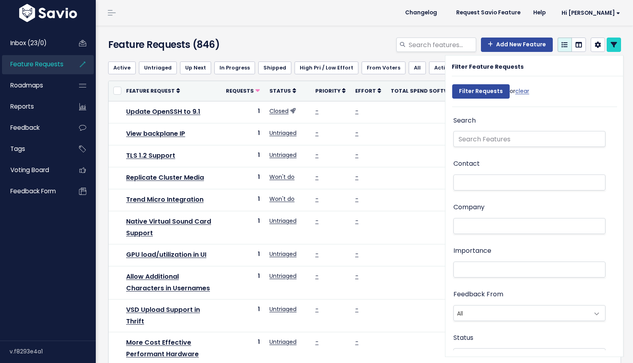
select select
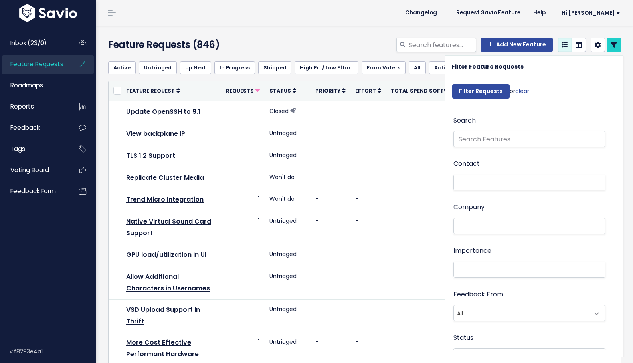
select select
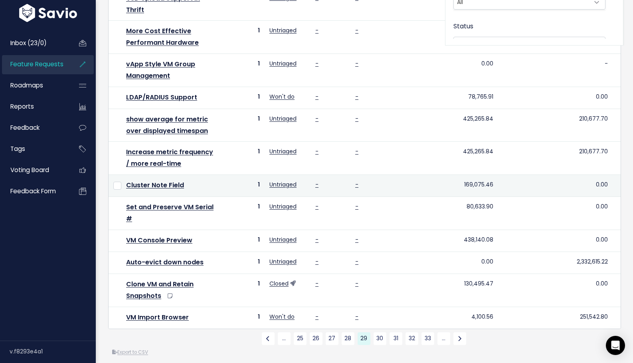
scroll to position [311, 0]
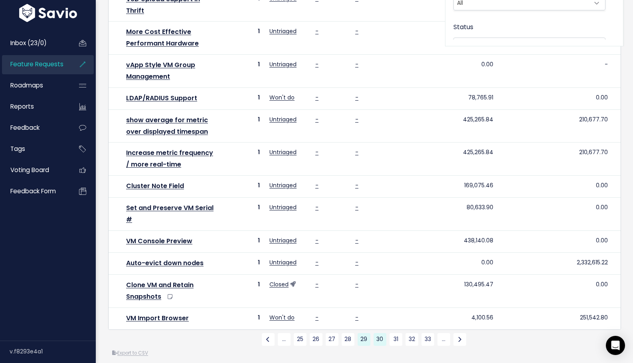
click at [381, 336] on link "30" at bounding box center [380, 339] width 13 height 13
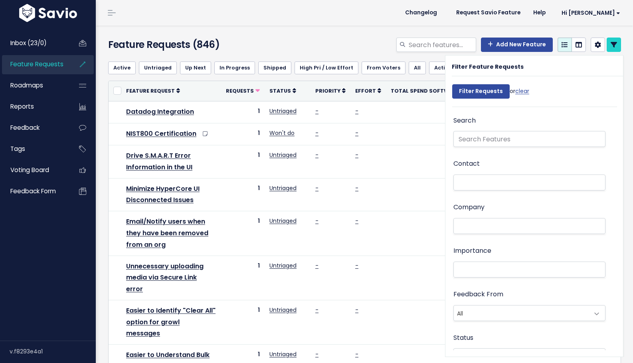
select select
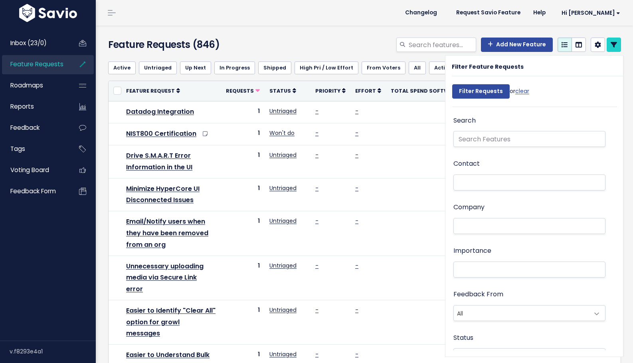
select select
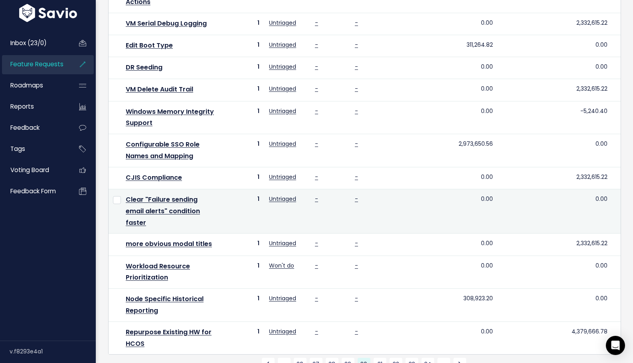
scroll to position [364, 0]
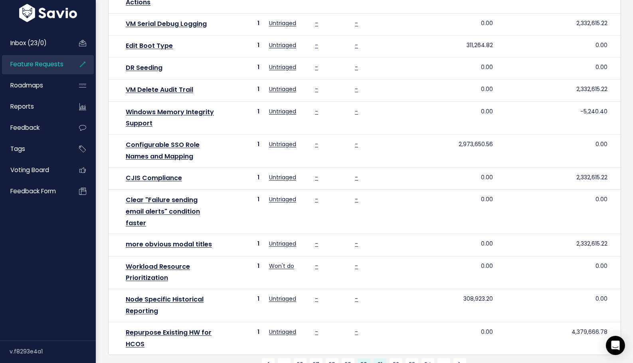
click at [379, 358] on link "31" at bounding box center [380, 364] width 13 height 13
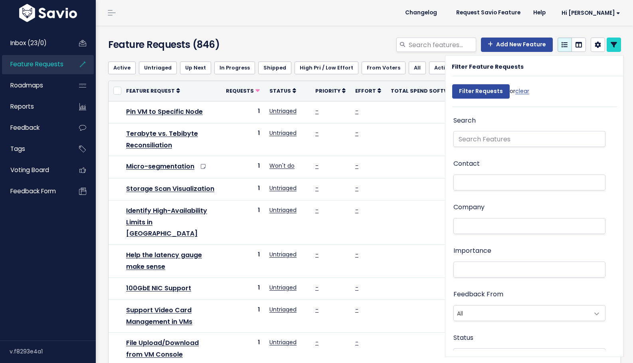
select select
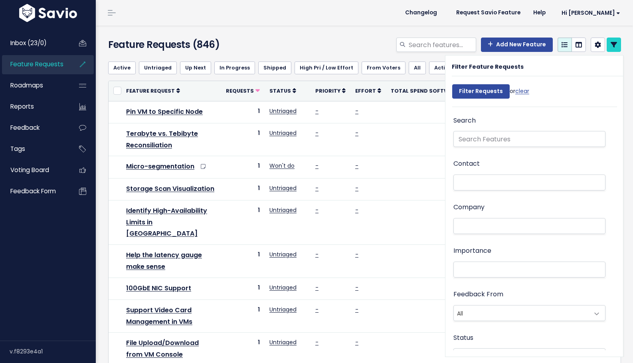
select select
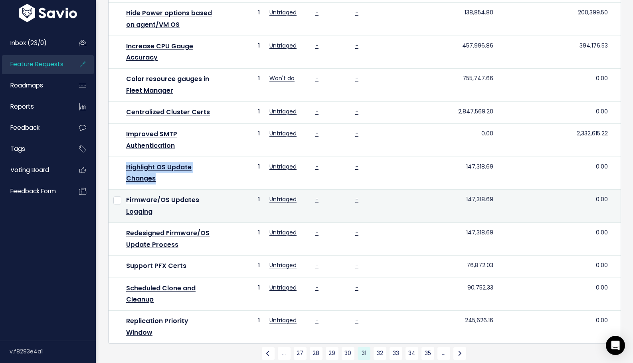
scroll to position [363, 0]
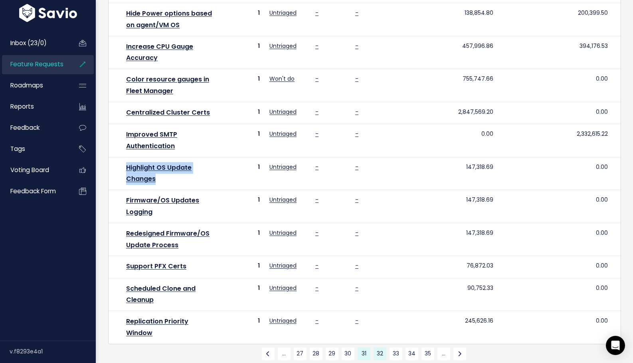
click at [378, 347] on link "32" at bounding box center [380, 353] width 13 height 13
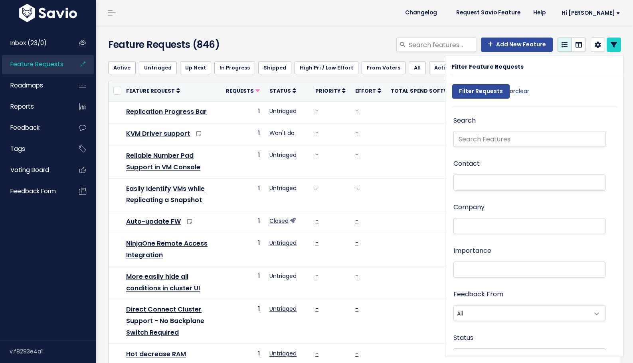
select select
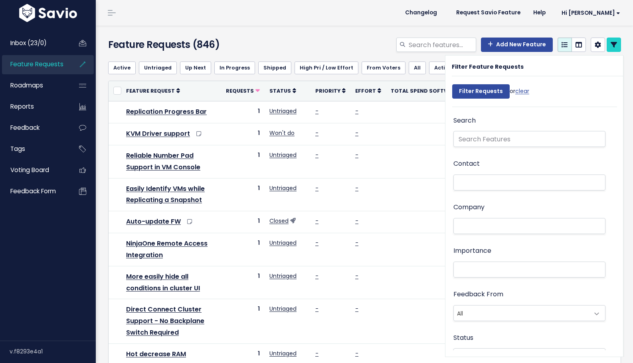
select select
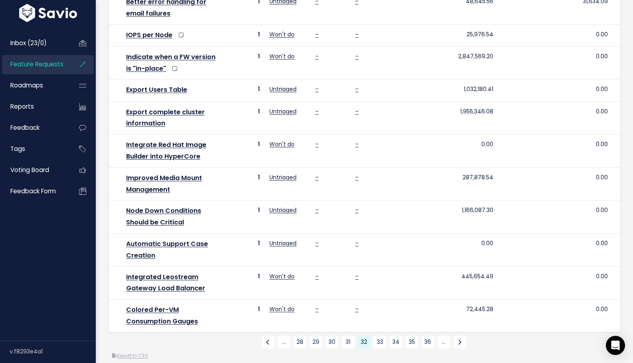
scroll to position [374, 0]
click at [378, 336] on link "33" at bounding box center [380, 342] width 13 height 13
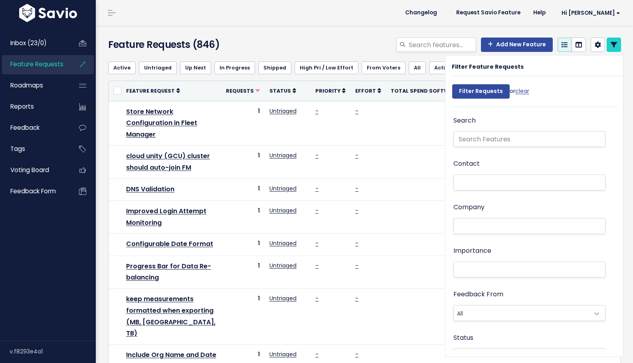
select select
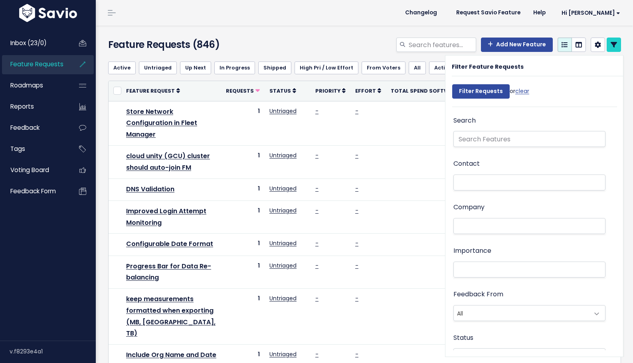
select select
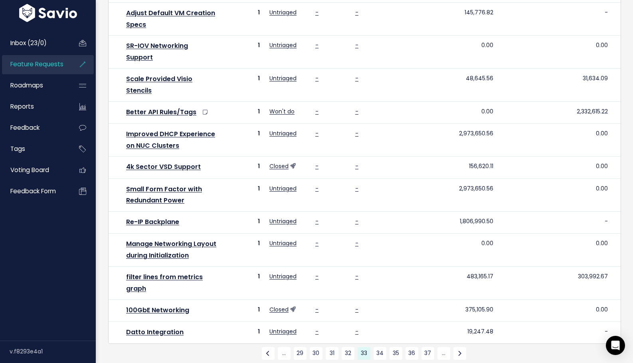
scroll to position [375, 0]
click at [381, 347] on link "34" at bounding box center [380, 353] width 13 height 13
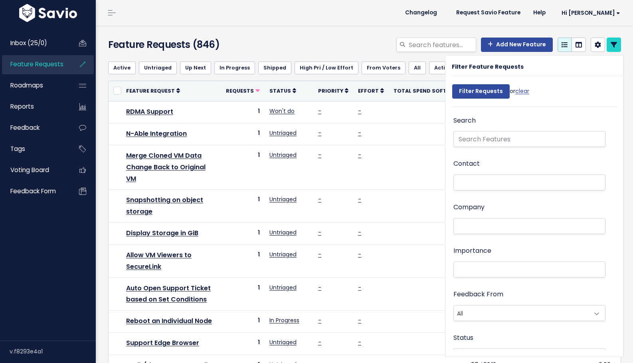
select select
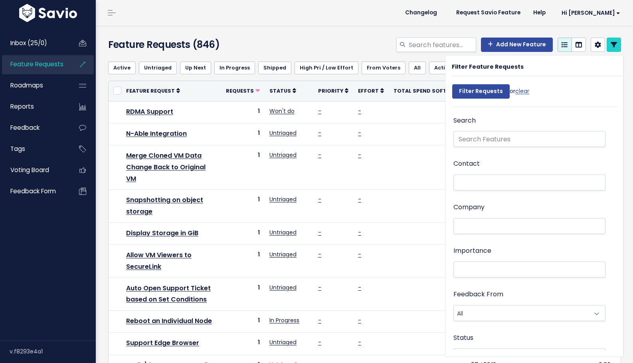
select select
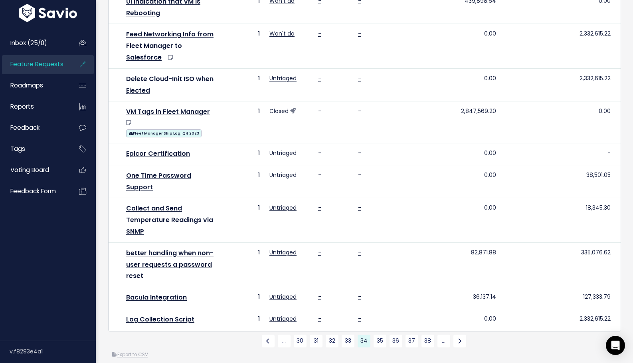
scroll to position [385, 0]
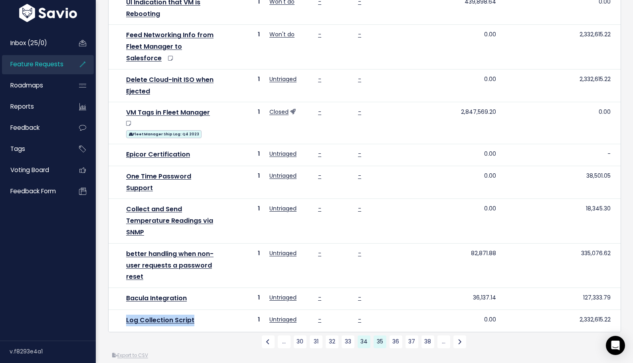
click at [377, 335] on link "35" at bounding box center [380, 341] width 13 height 13
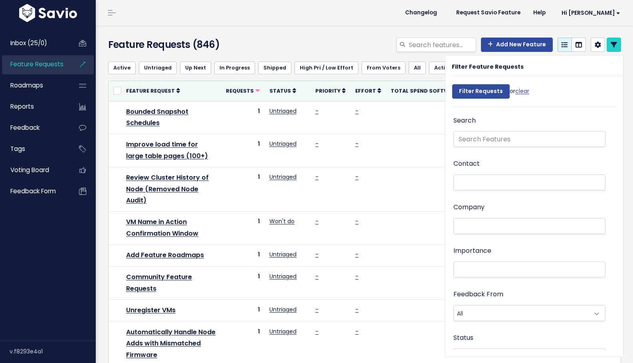
select select
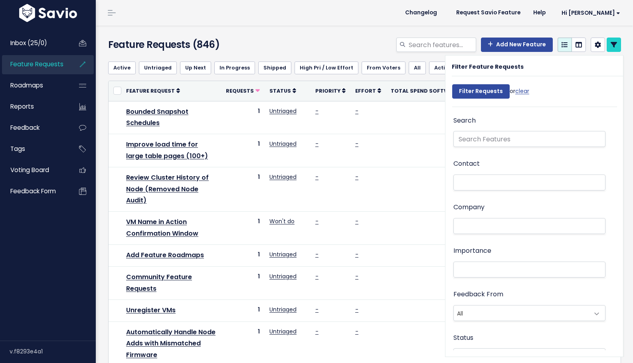
select select
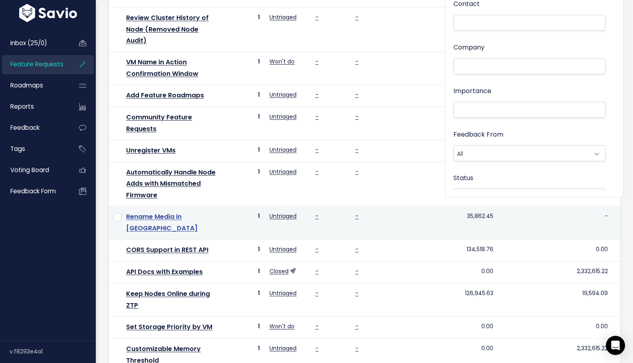
scroll to position [165, 0]
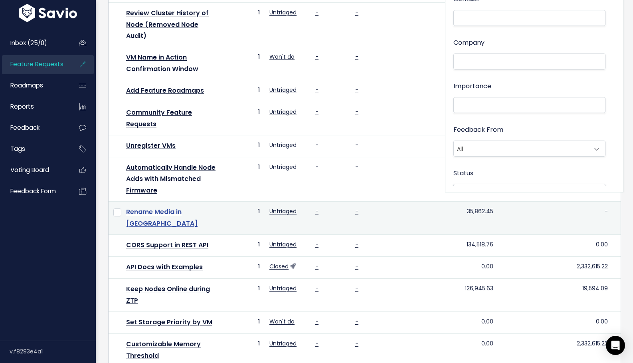
click at [177, 210] on link "Rename Media in UI" at bounding box center [161, 217] width 71 height 21
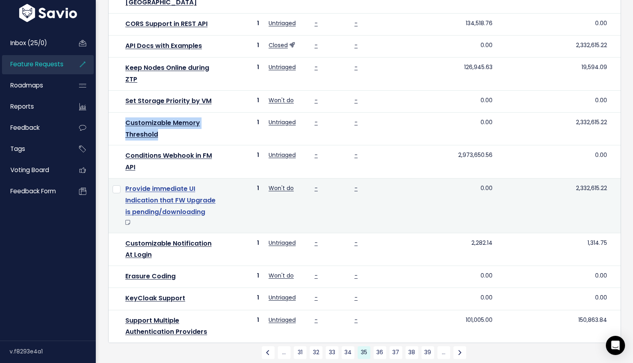
scroll to position [385, 0]
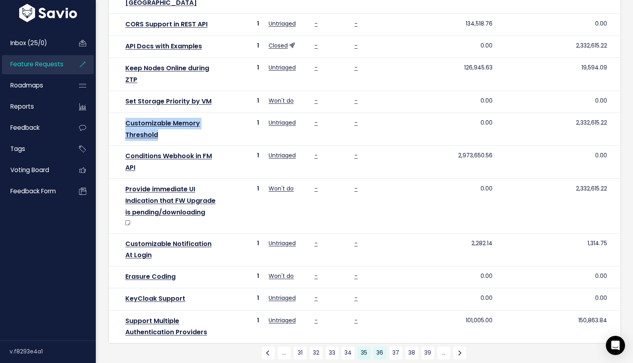
click at [379, 347] on link "36" at bounding box center [380, 353] width 13 height 13
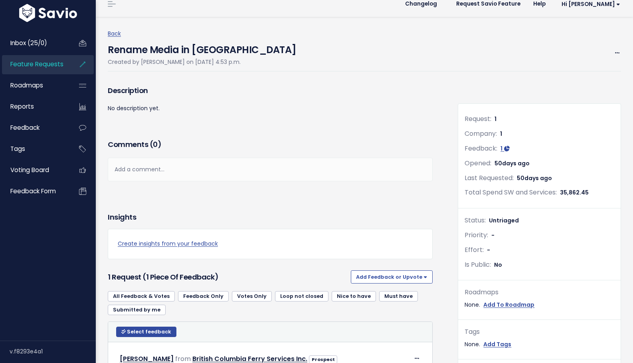
scroll to position [9, 0]
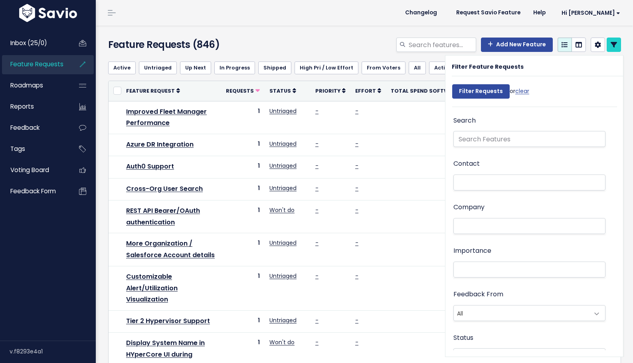
select select
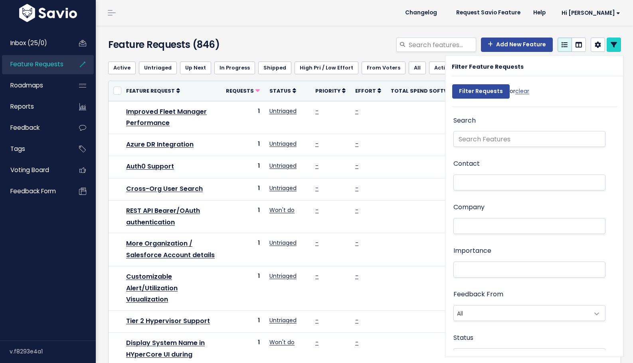
select select
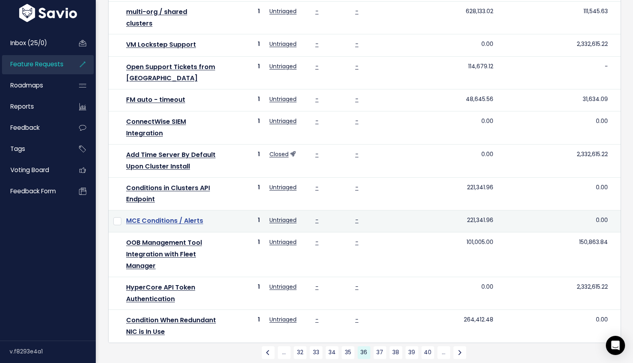
scroll to position [375, 0]
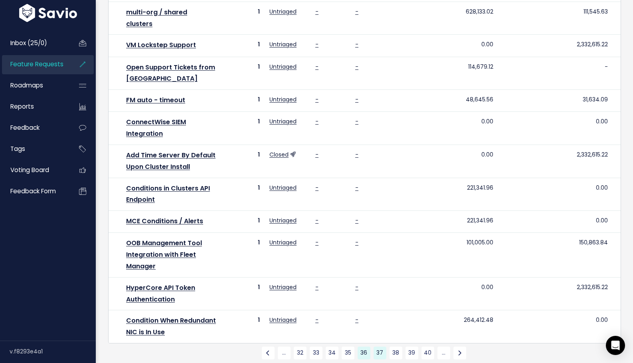
click at [378, 347] on link "37" at bounding box center [380, 353] width 13 height 13
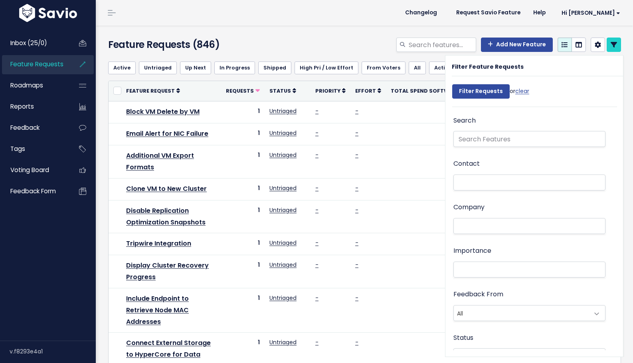
select select
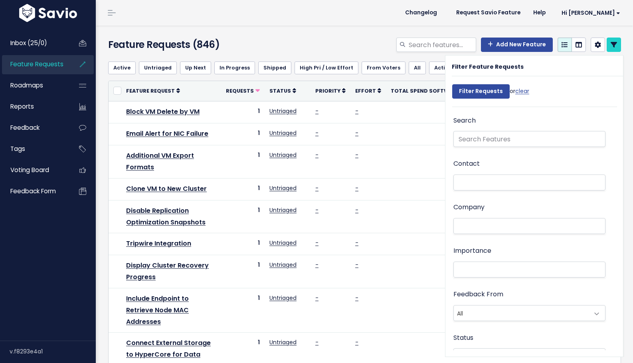
select select
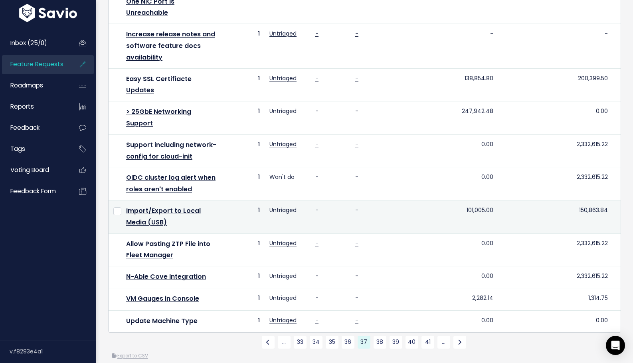
scroll to position [397, 0]
